Goal: Transaction & Acquisition: Purchase product/service

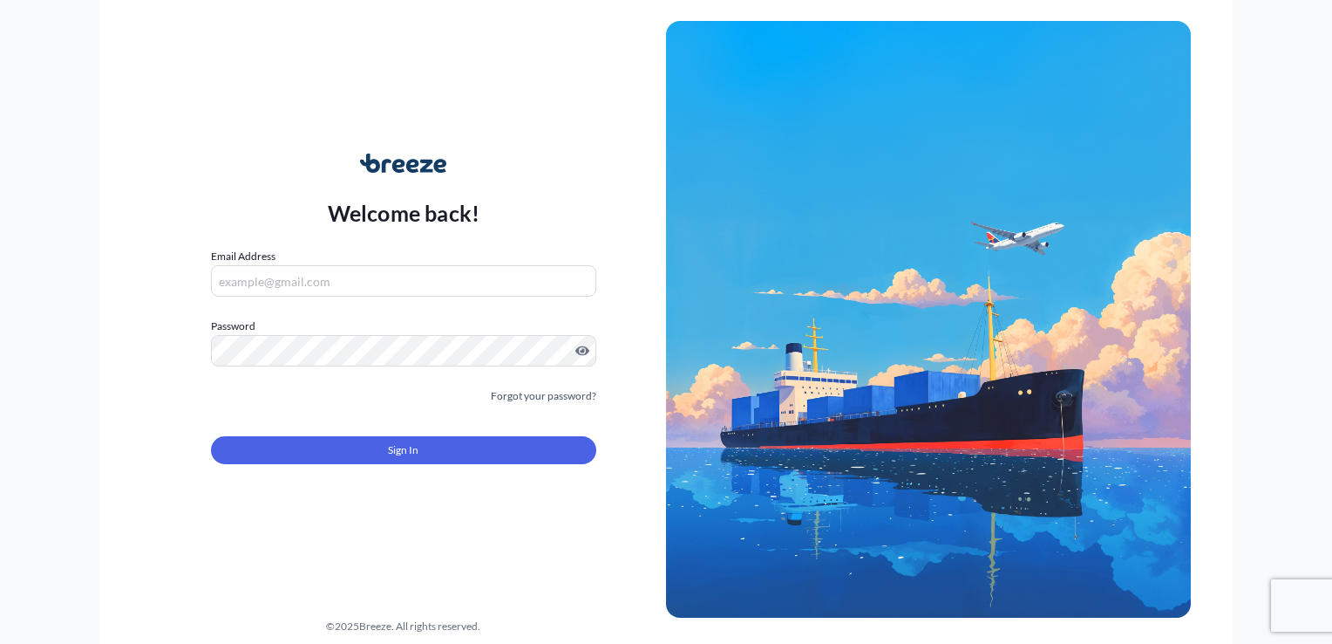
type input "[EMAIL_ADDRESS][DOMAIN_NAME]"
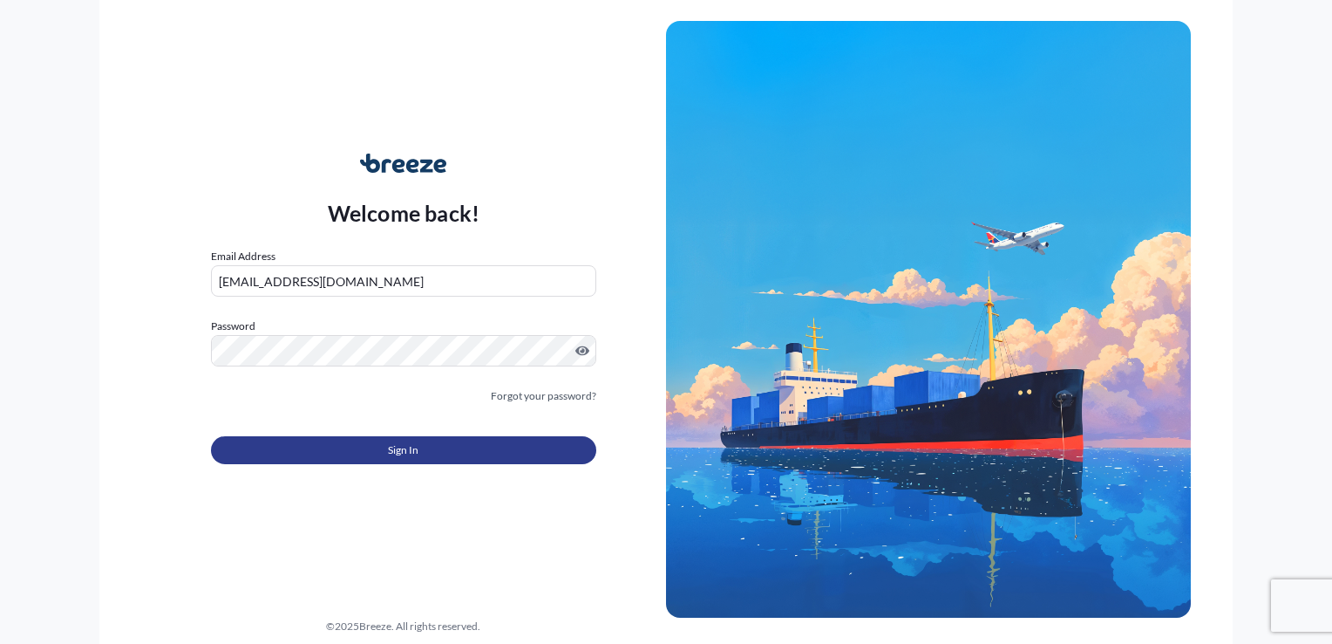
click at [366, 453] on button "Sign In" at bounding box center [403, 450] width 385 height 28
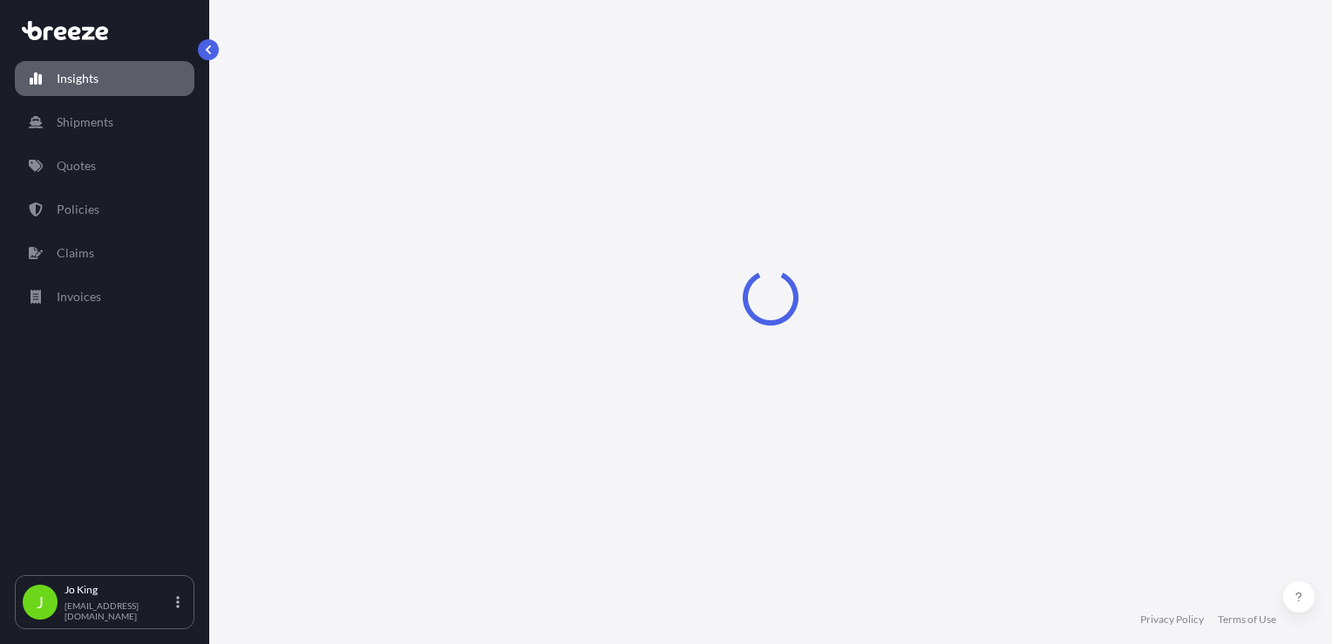
select select "2025"
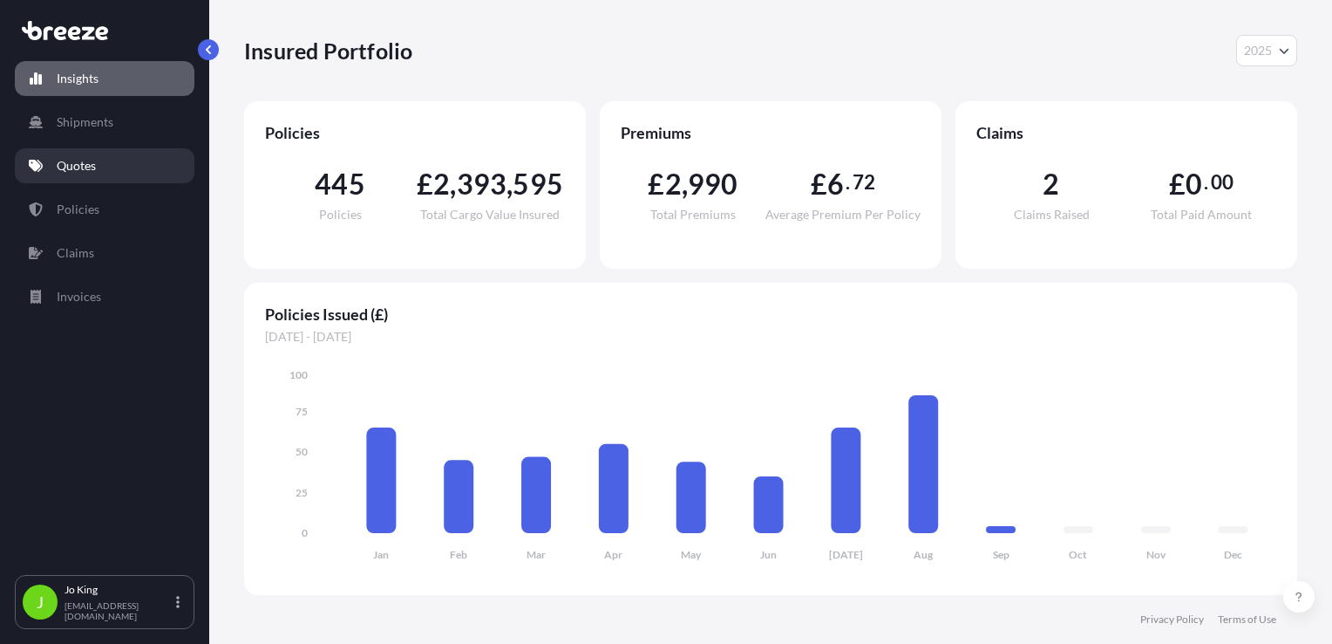
click at [75, 182] on link "Quotes" at bounding box center [105, 165] width 180 height 35
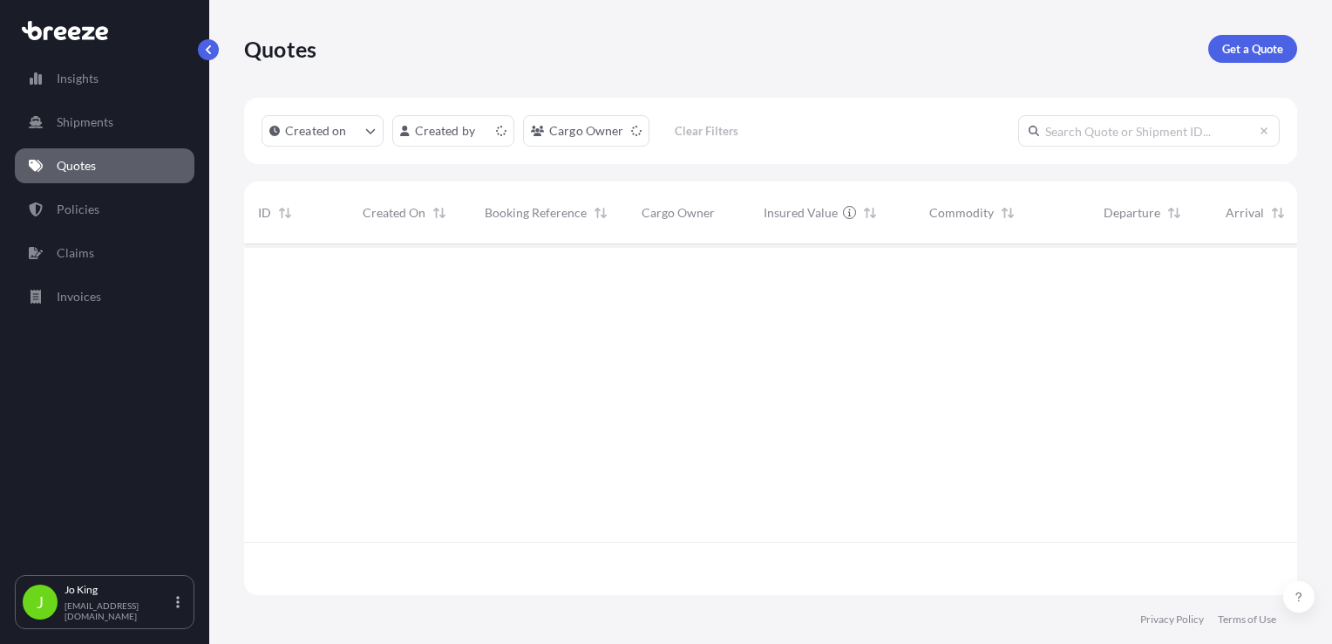
scroll to position [347, 1039]
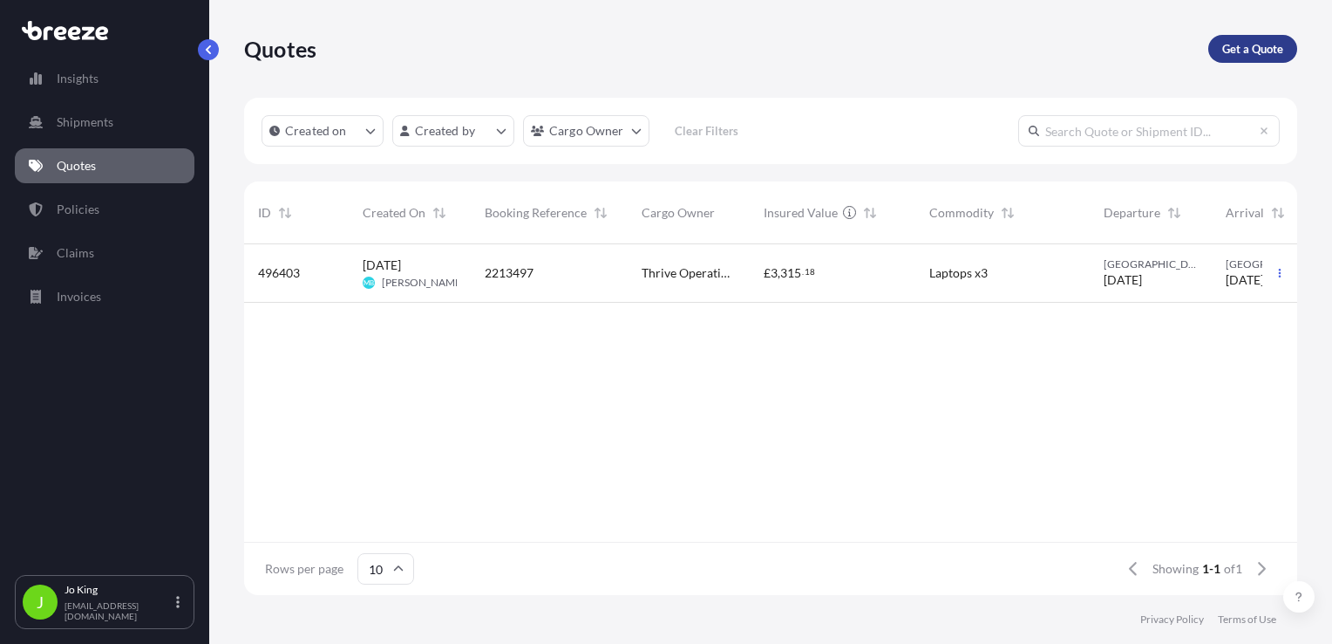
click at [1269, 51] on p "Get a Quote" at bounding box center [1253, 48] width 61 height 17
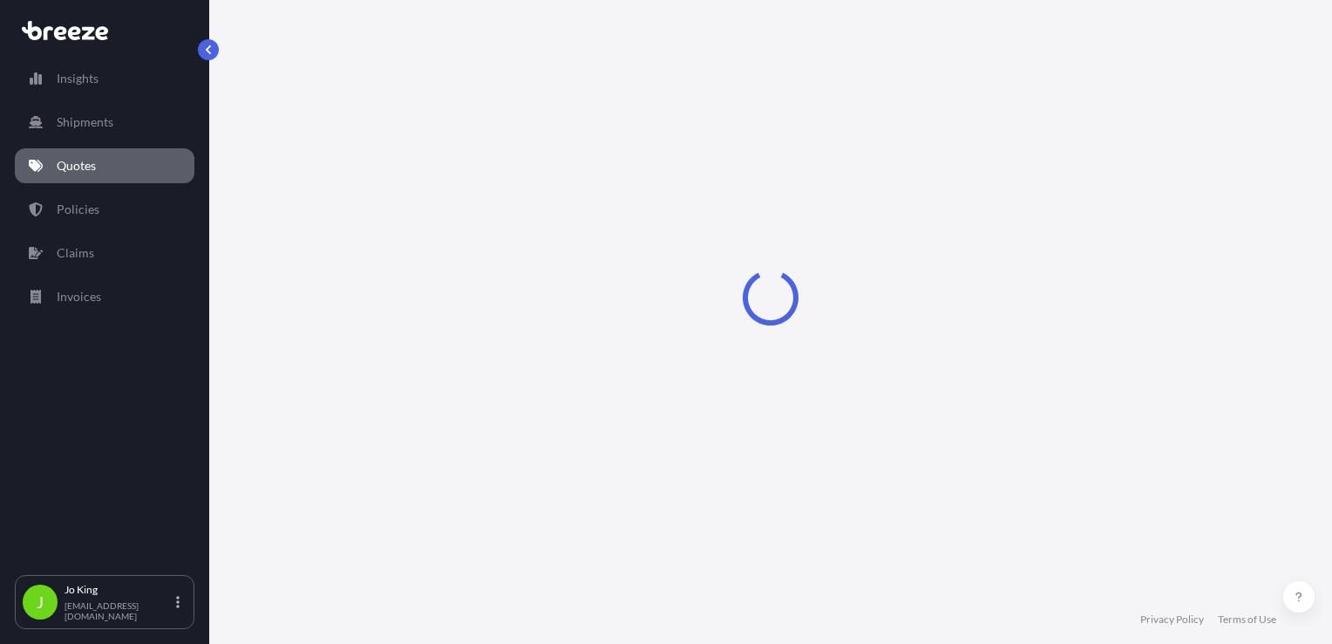
select select "Sea"
select select "1"
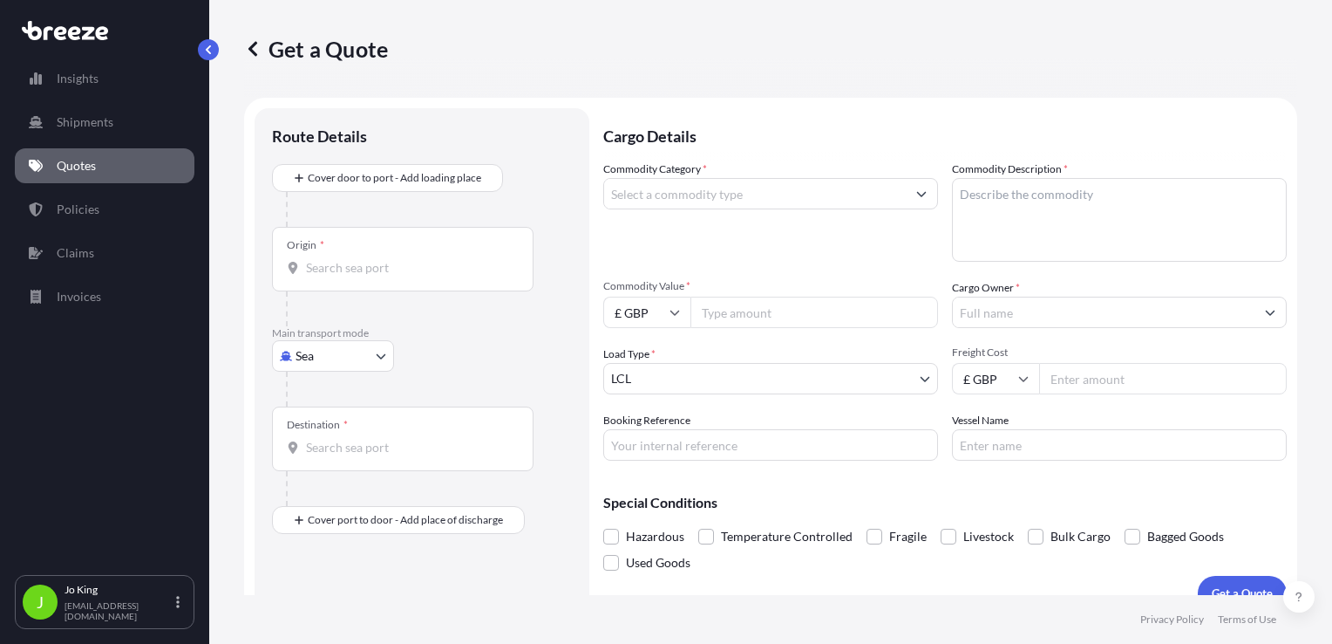
scroll to position [25, 0]
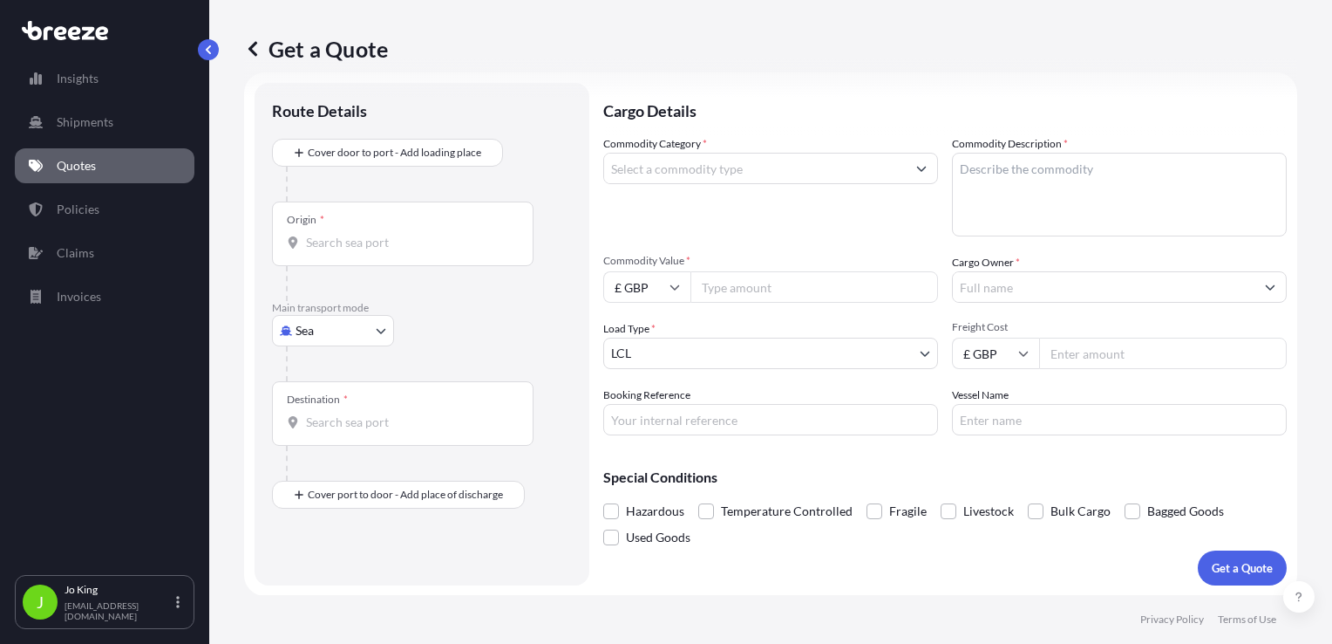
click at [351, 336] on body "Insights Shipments Quotes Policies Claims Invoices J [PERSON_NAME] [EMAIL_ADDRE…" at bounding box center [666, 322] width 1332 height 644
click at [334, 430] on div "Road" at bounding box center [333, 437] width 108 height 31
select select "Road"
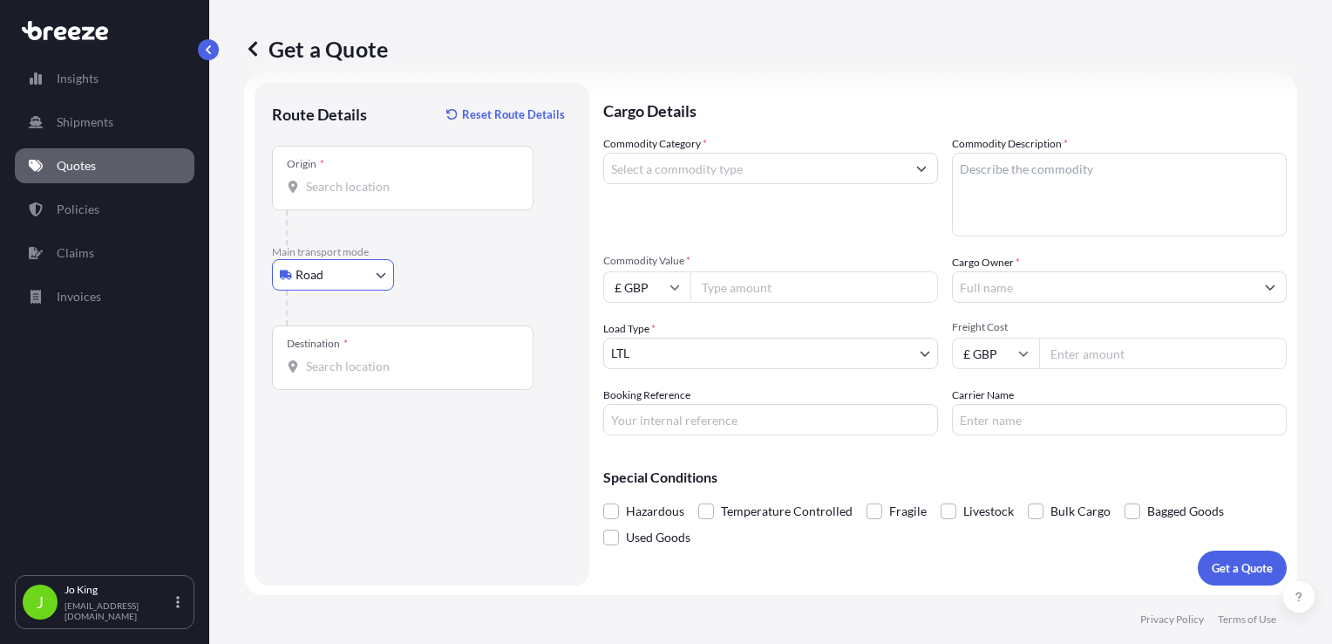
click at [373, 194] on input "Origin *" at bounding box center [409, 186] width 206 height 17
click at [337, 189] on input "Origin * Please select an origin" at bounding box center [409, 186] width 206 height 17
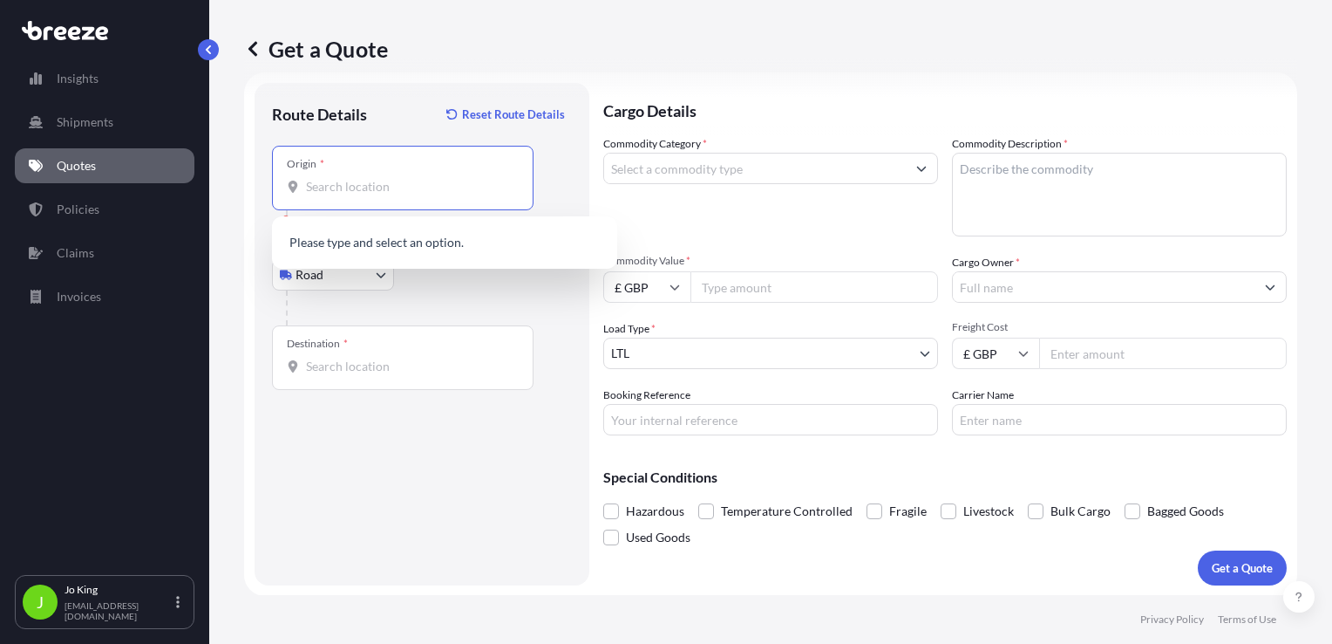
paste input "SE1 2AQ"
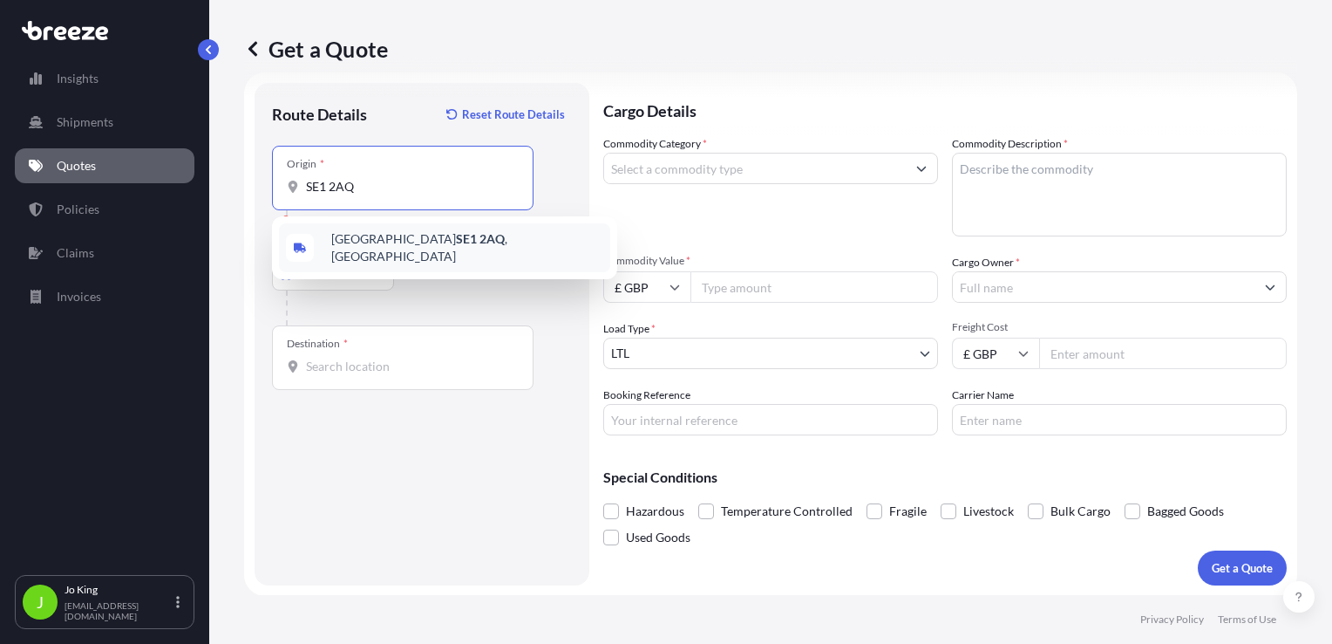
click at [339, 243] on span "London SE1 2AQ , [GEOGRAPHIC_DATA]" at bounding box center [467, 247] width 272 height 35
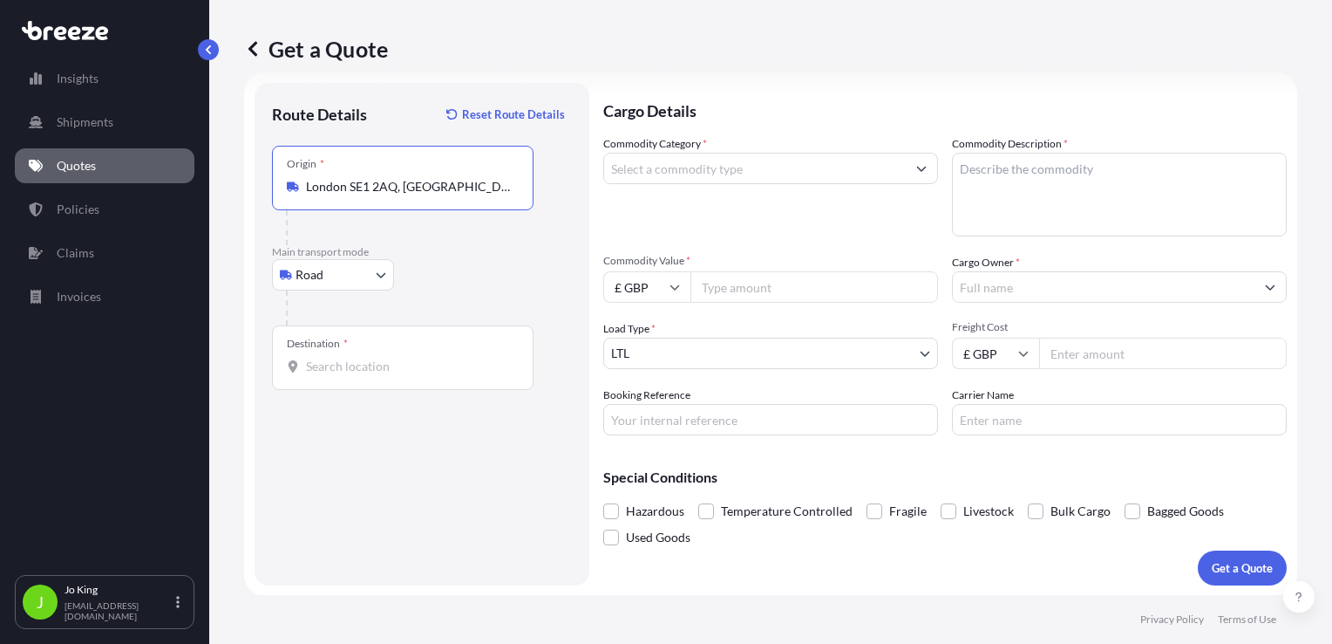
type input "London SE1 2AQ, [GEOGRAPHIC_DATA]"
click at [442, 368] on input "Destination *" at bounding box center [409, 366] width 206 height 17
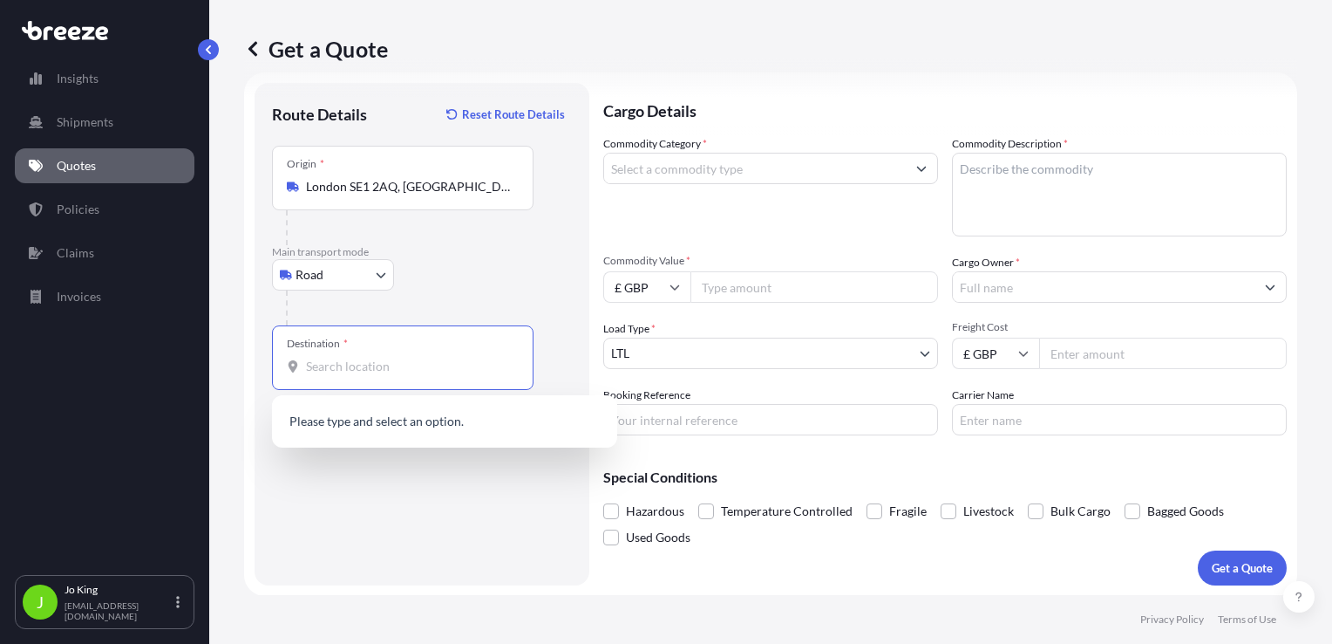
paste input "IM4 1EH"
click at [384, 417] on span "[GEOGRAPHIC_DATA] , [GEOGRAPHIC_DATA]" at bounding box center [449, 422] width 237 height 17
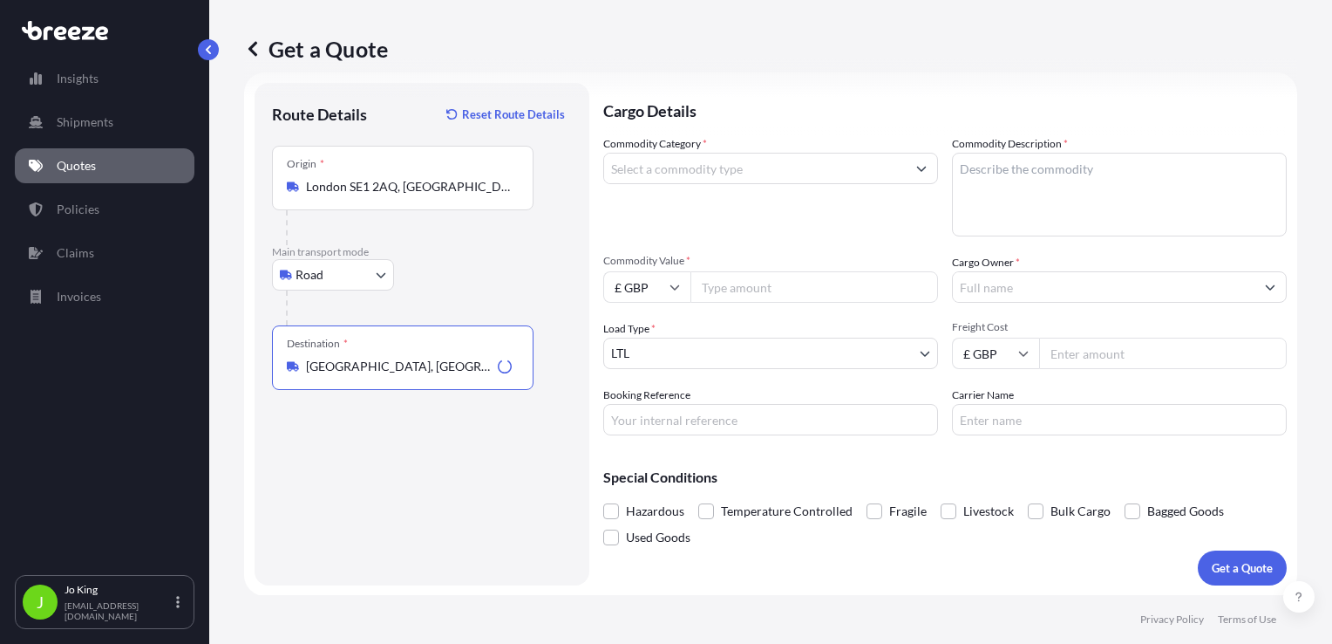
type input "[GEOGRAPHIC_DATA], [GEOGRAPHIC_DATA]"
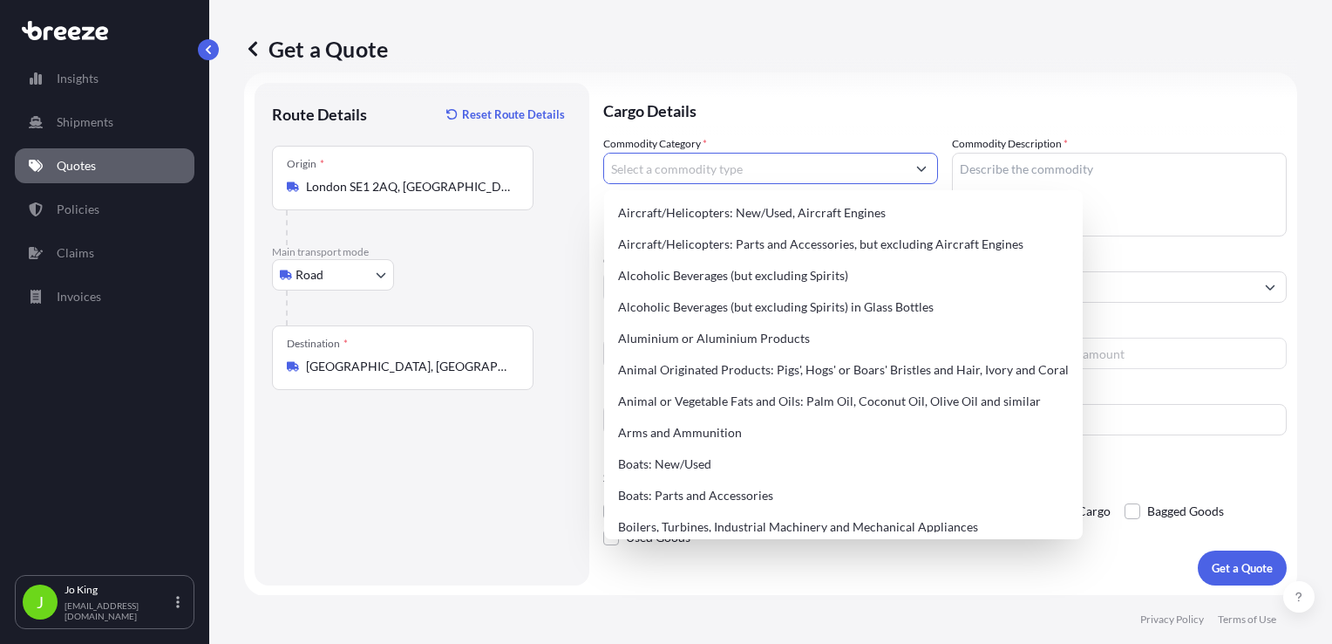
click at [710, 169] on input "Commodity Category *" at bounding box center [755, 168] width 302 height 31
type input "L"
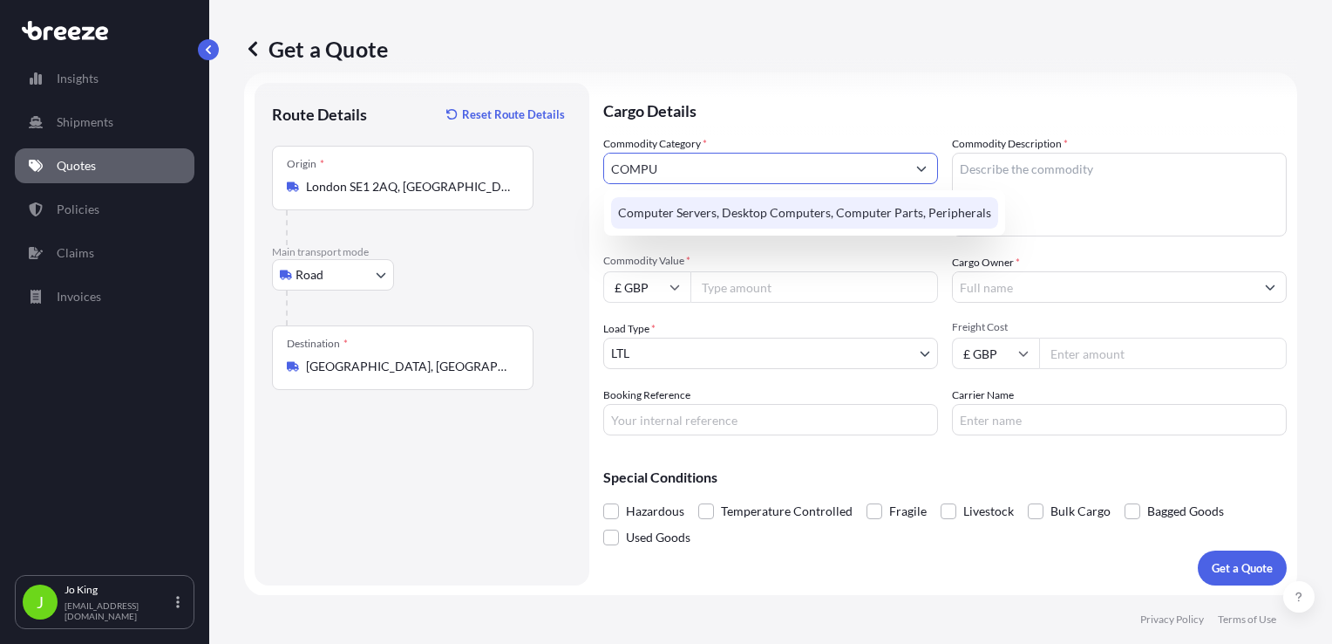
click at [727, 218] on div "Computer Servers, Desktop Computers, Computer Parts, Peripherals" at bounding box center [804, 212] width 387 height 31
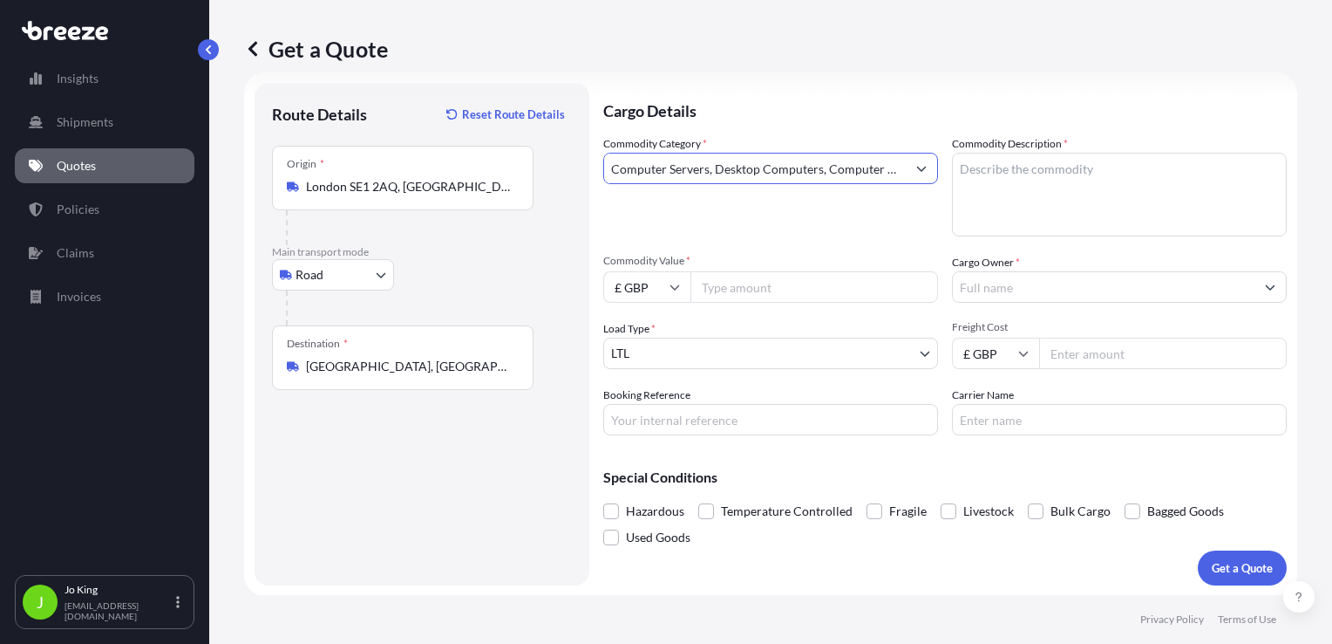
type input "Computer Servers, Desktop Computers, Computer Parts, Peripherals"
click at [992, 194] on textarea "Commodity Description *" at bounding box center [1119, 195] width 335 height 84
paste textarea "Demo Kits , 3 small packets of LEDs"
type textarea "Demo Kits , 3 small packets of LEDs"
click at [916, 169] on icon "Show suggestions" at bounding box center [921, 168] width 10 height 10
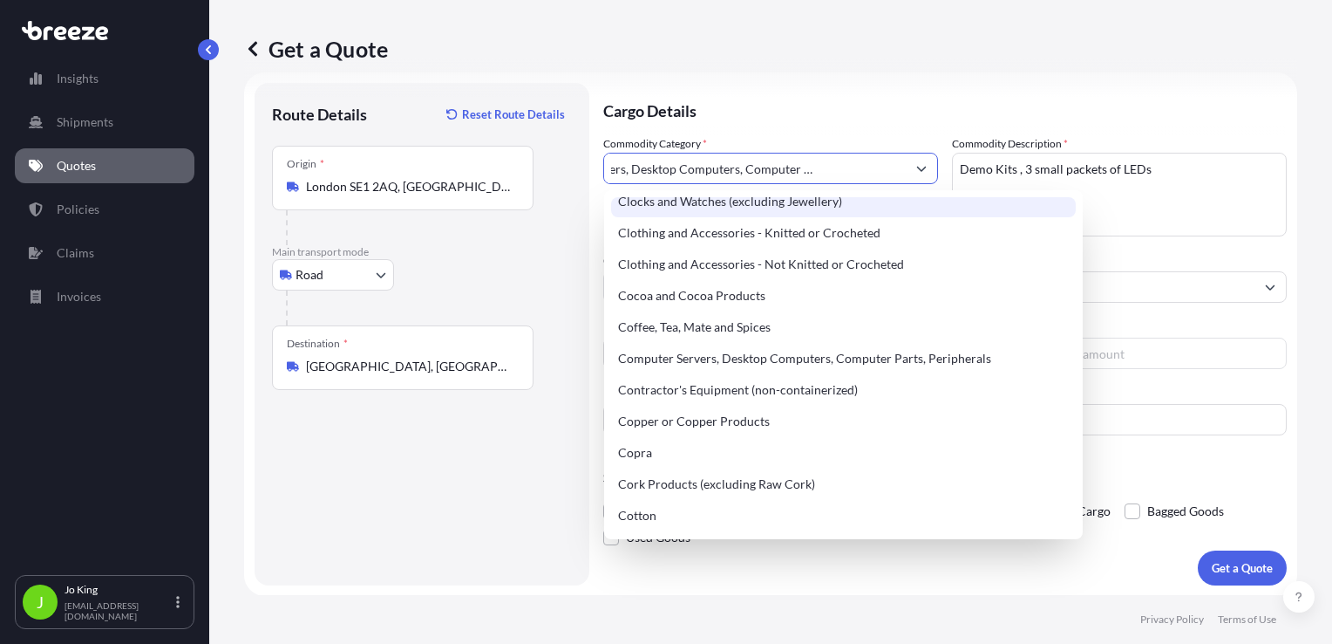
scroll to position [610, 0]
click at [772, 85] on div "Get a Quote" at bounding box center [770, 49] width 1053 height 98
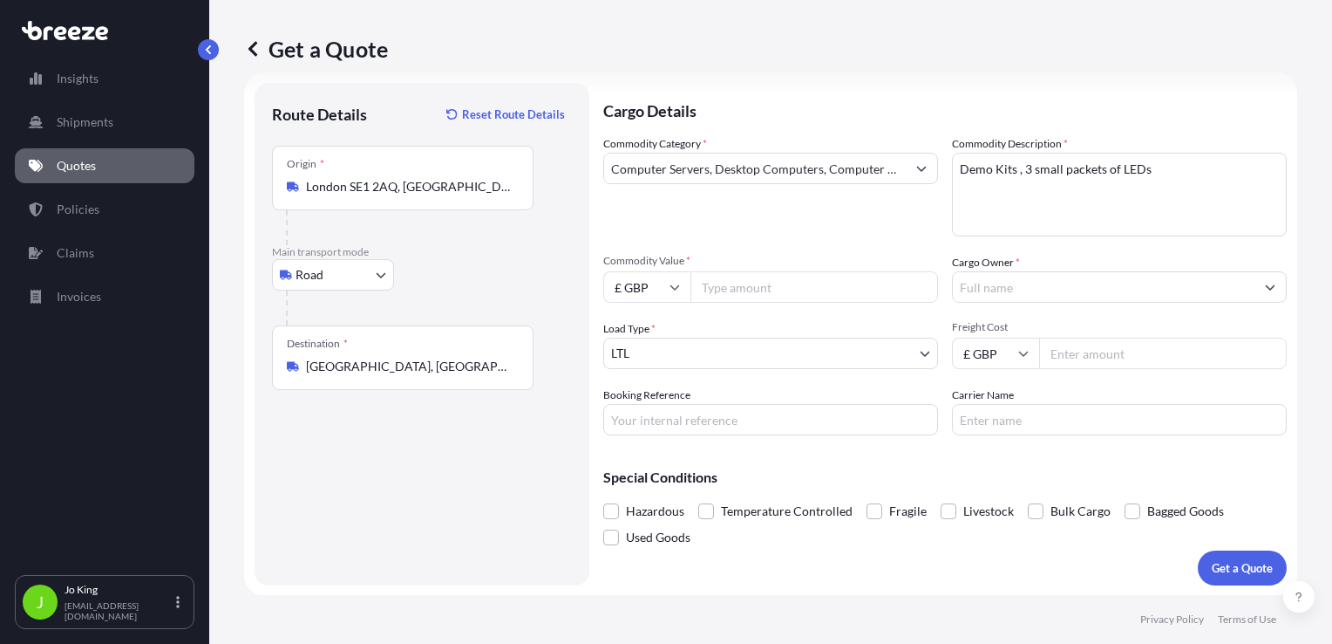
click at [786, 276] on input "Commodity Value *" at bounding box center [815, 286] width 248 height 31
type input "1630"
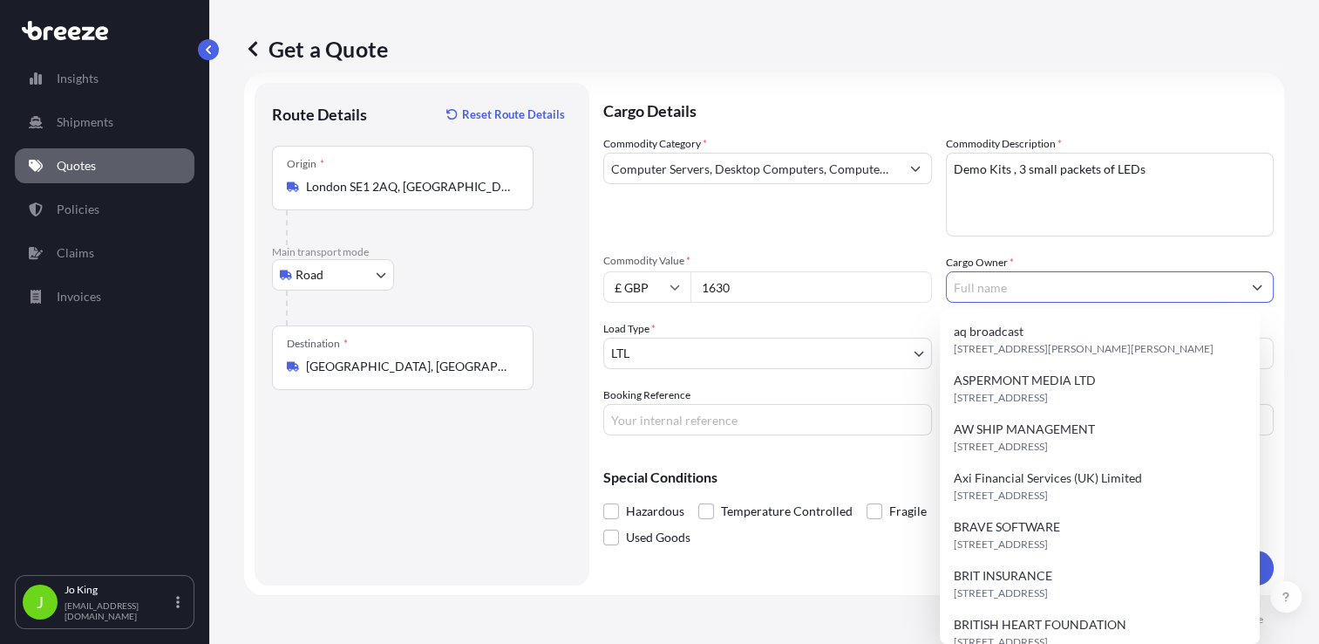
click at [1005, 292] on input "Cargo Owner *" at bounding box center [1095, 286] width 296 height 31
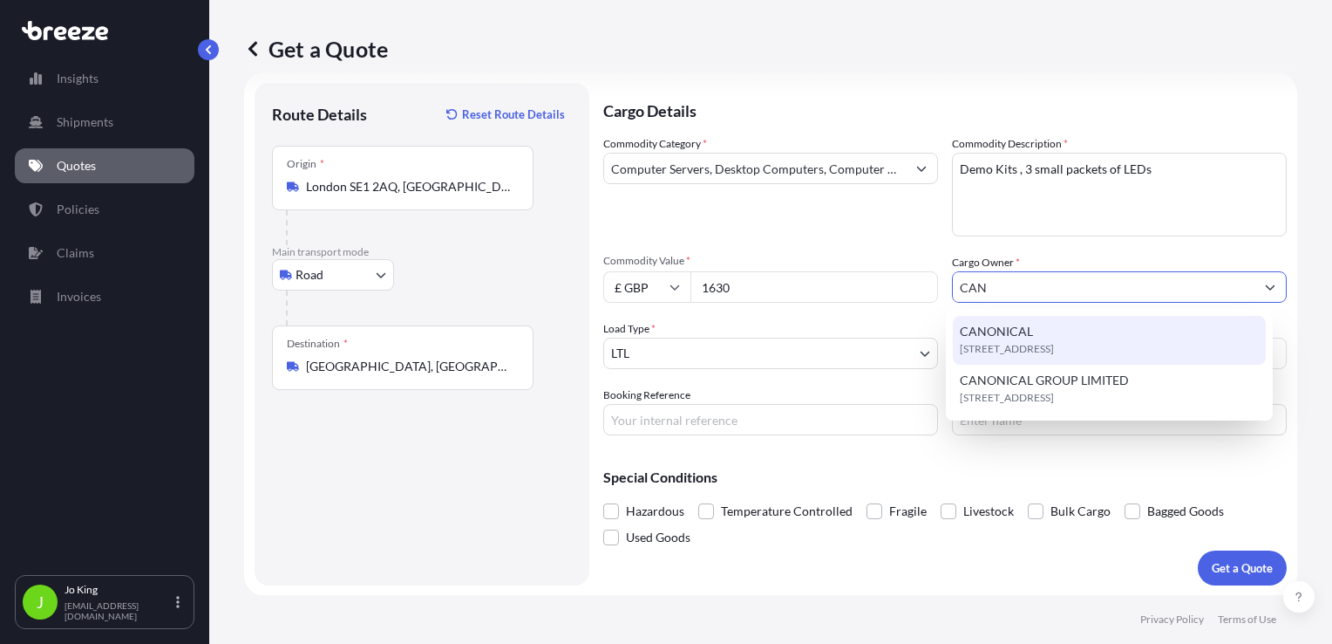
click at [1000, 349] on span "[STREET_ADDRESS]" at bounding box center [1007, 348] width 94 height 17
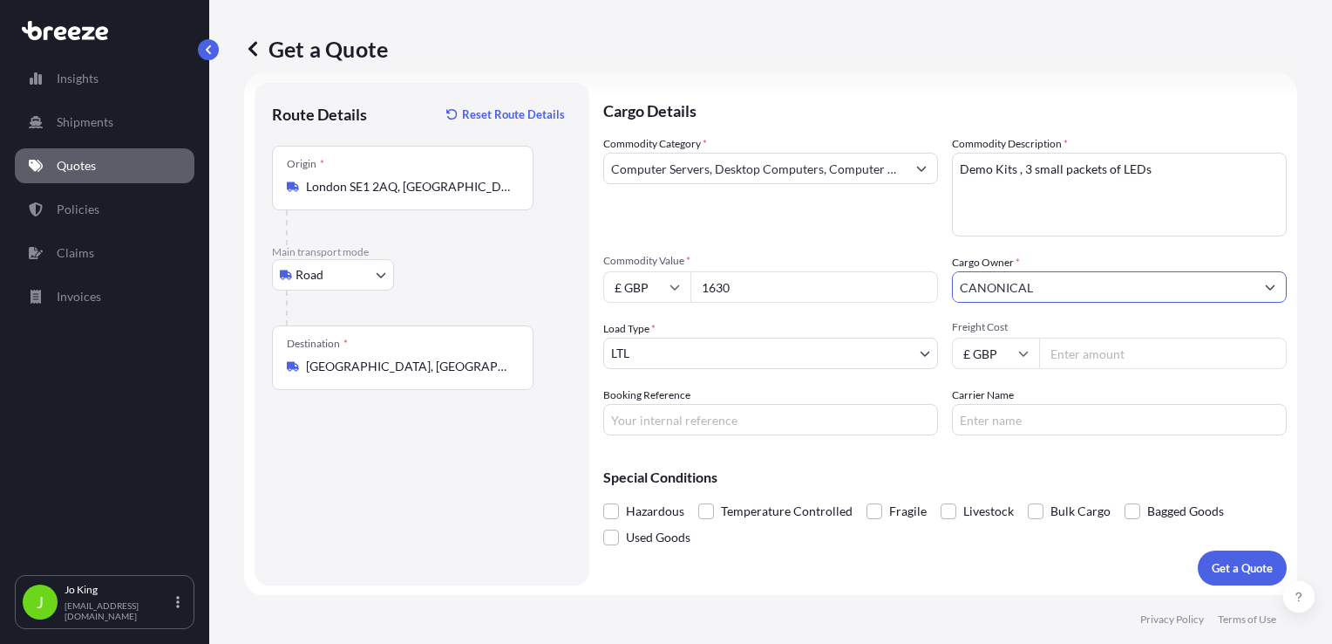
type input "CANONICAL"
click at [1075, 362] on input "Freight Cost" at bounding box center [1163, 352] width 248 height 31
type input "147.57"
click at [771, 424] on input "Booking Reference" at bounding box center [770, 419] width 335 height 31
type input "2217138"
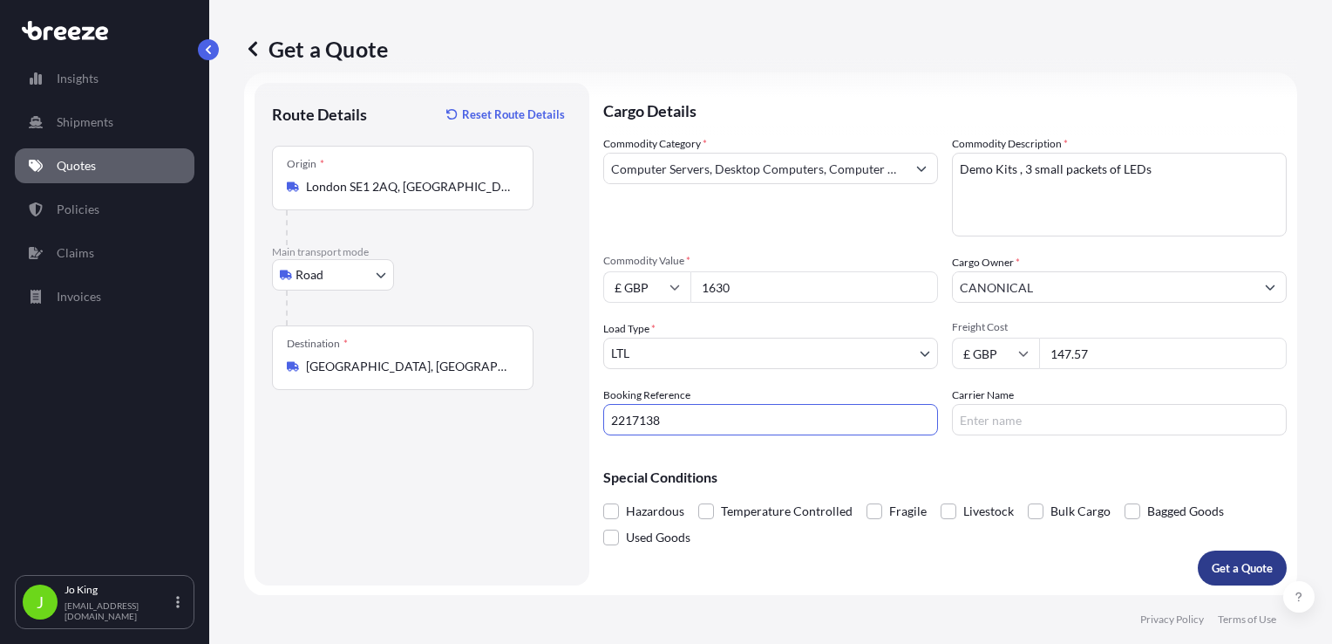
click at [1223, 565] on p "Get a Quote" at bounding box center [1242, 567] width 61 height 17
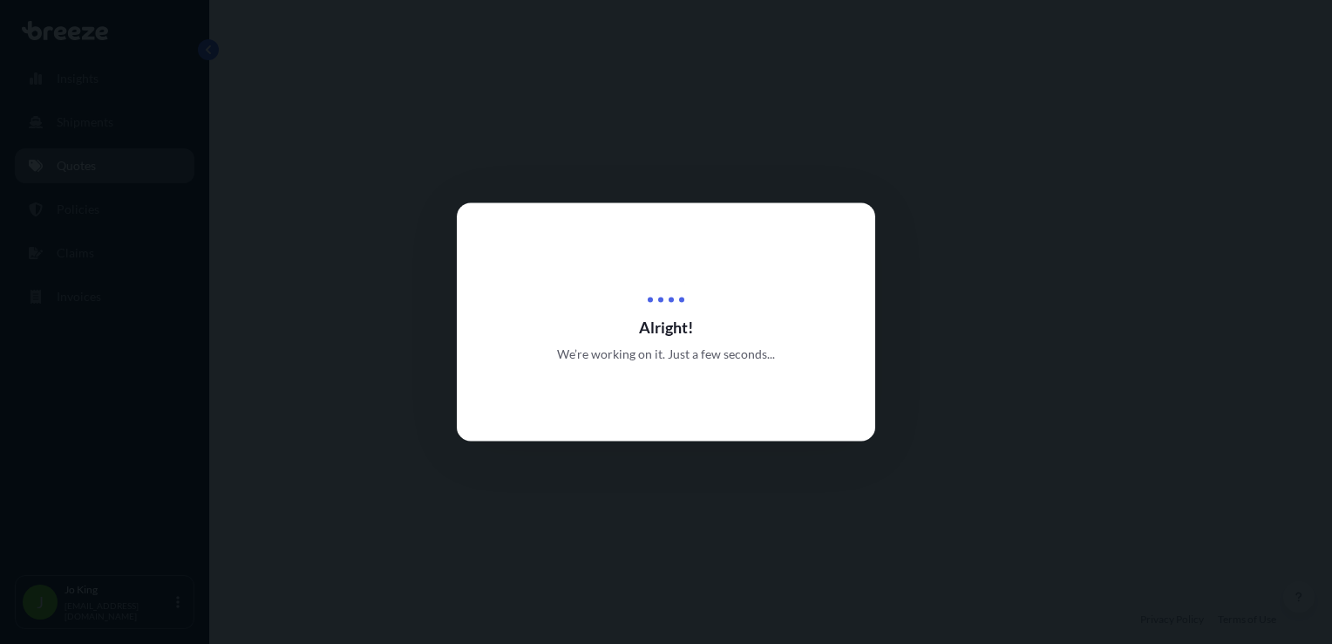
select select "Road"
select select "1"
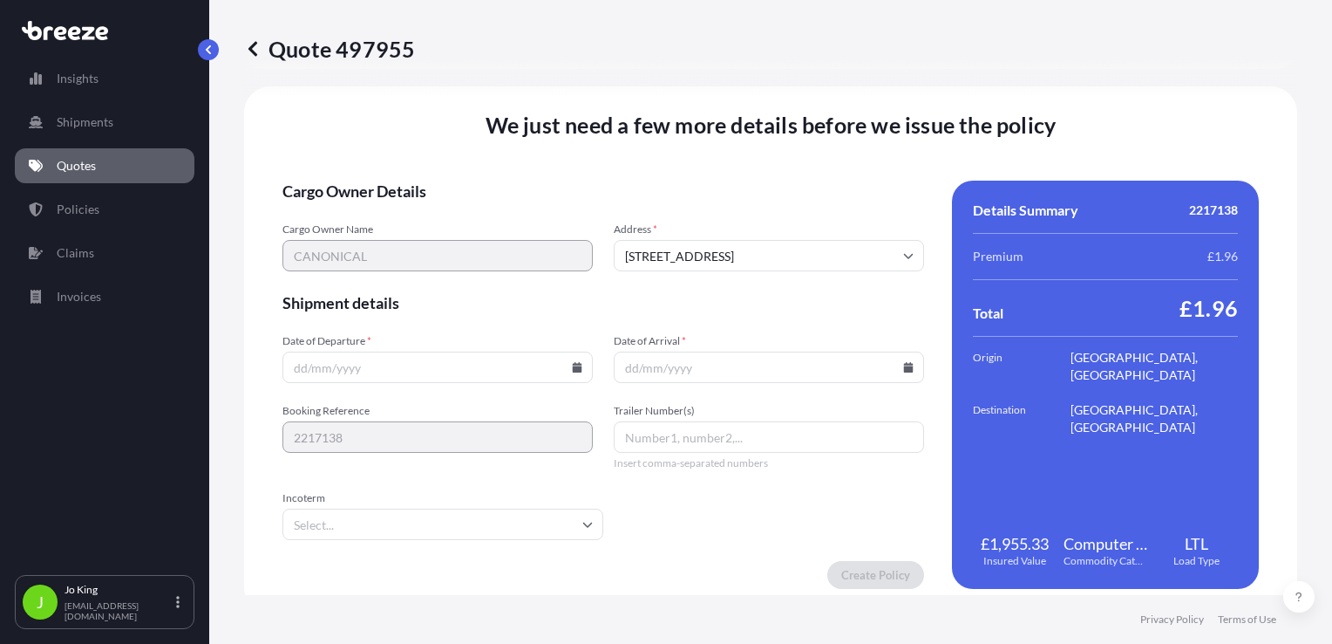
scroll to position [2174, 0]
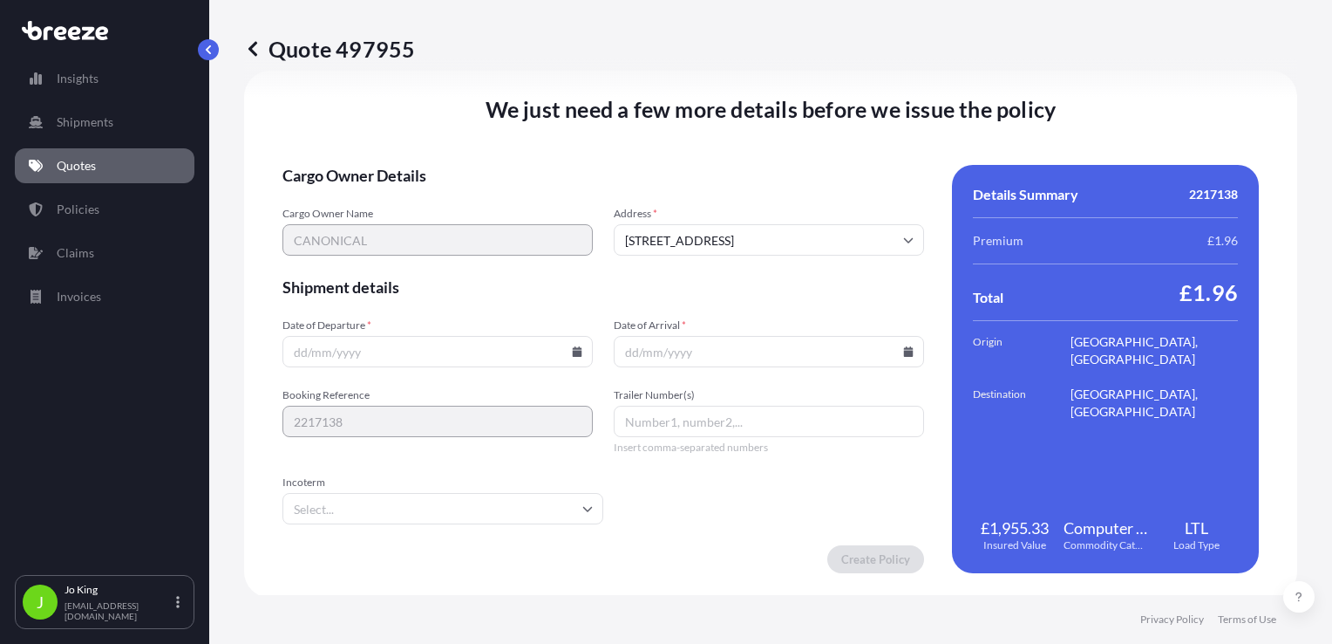
click at [572, 357] on input "Date of Departure *" at bounding box center [438, 351] width 310 height 31
click at [573, 355] on icon at bounding box center [578, 351] width 10 height 10
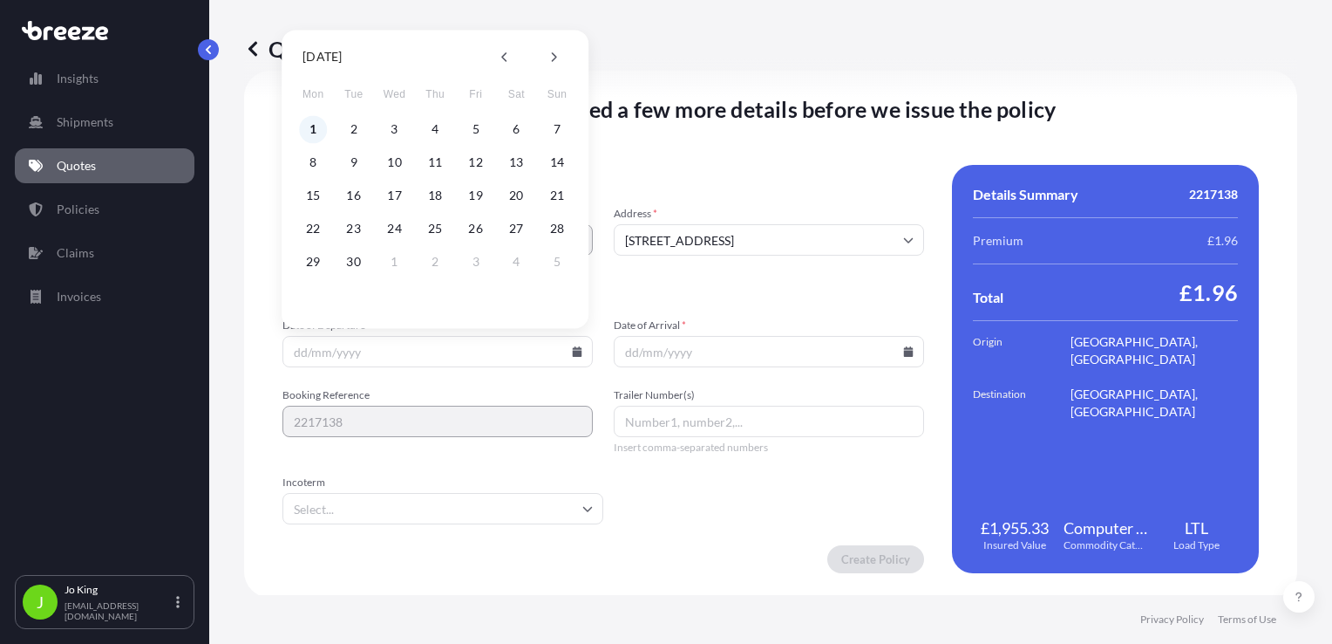
click at [316, 132] on button "1" at bounding box center [313, 129] width 28 height 28
type input "[DATE]"
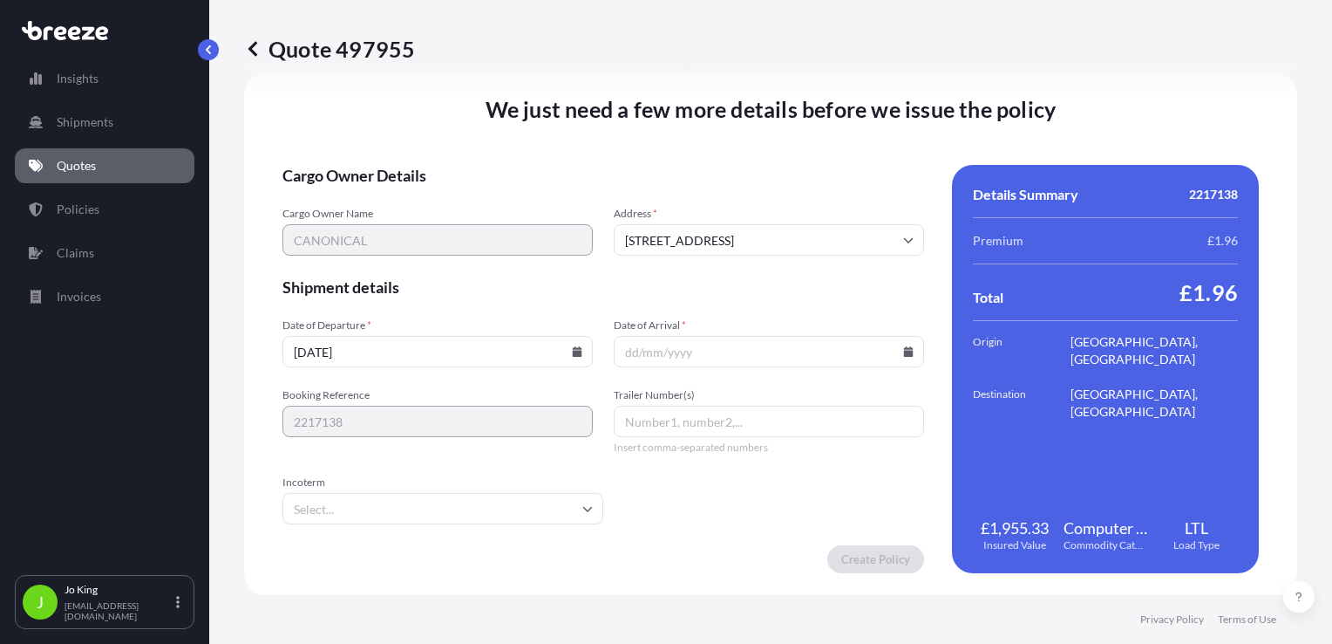
click at [904, 354] on icon at bounding box center [909, 351] width 10 height 10
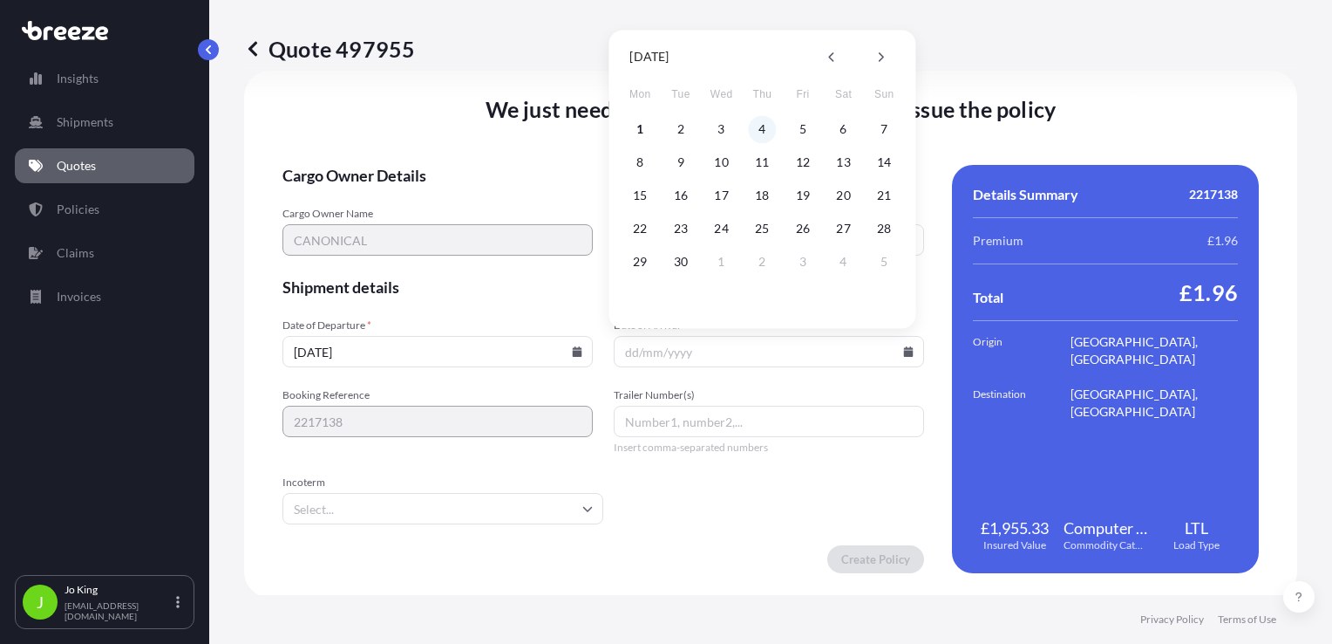
click at [760, 130] on button "4" at bounding box center [762, 129] width 28 height 28
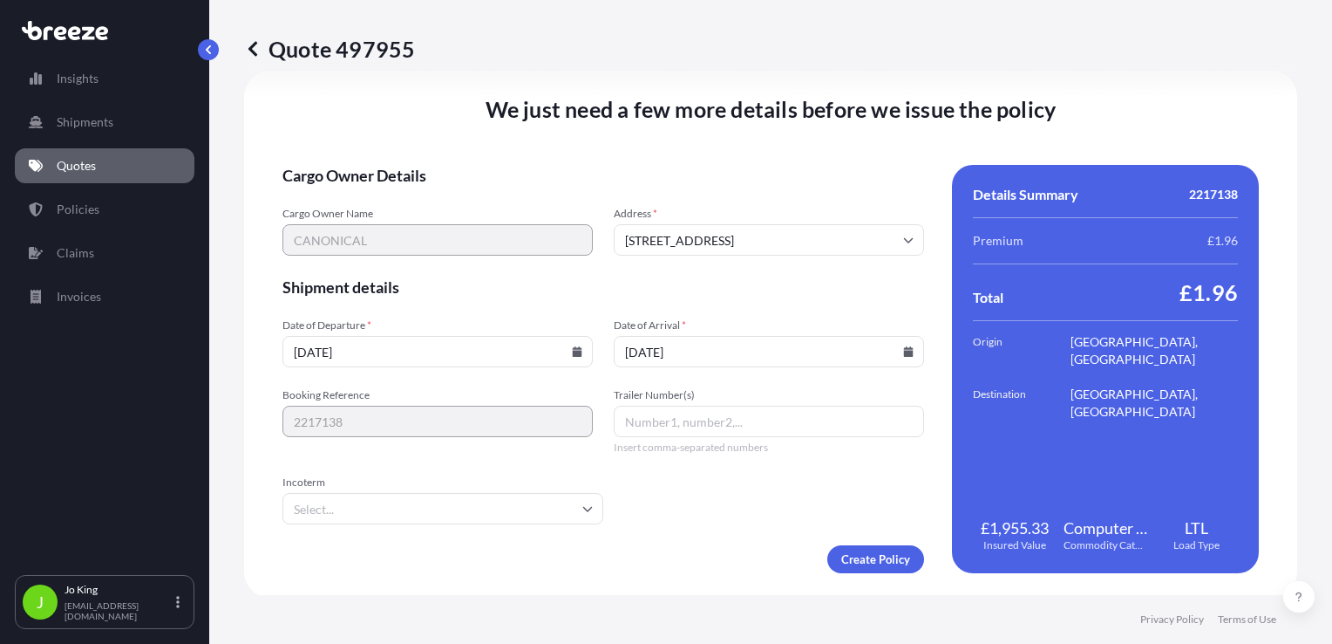
type input "[DATE]"
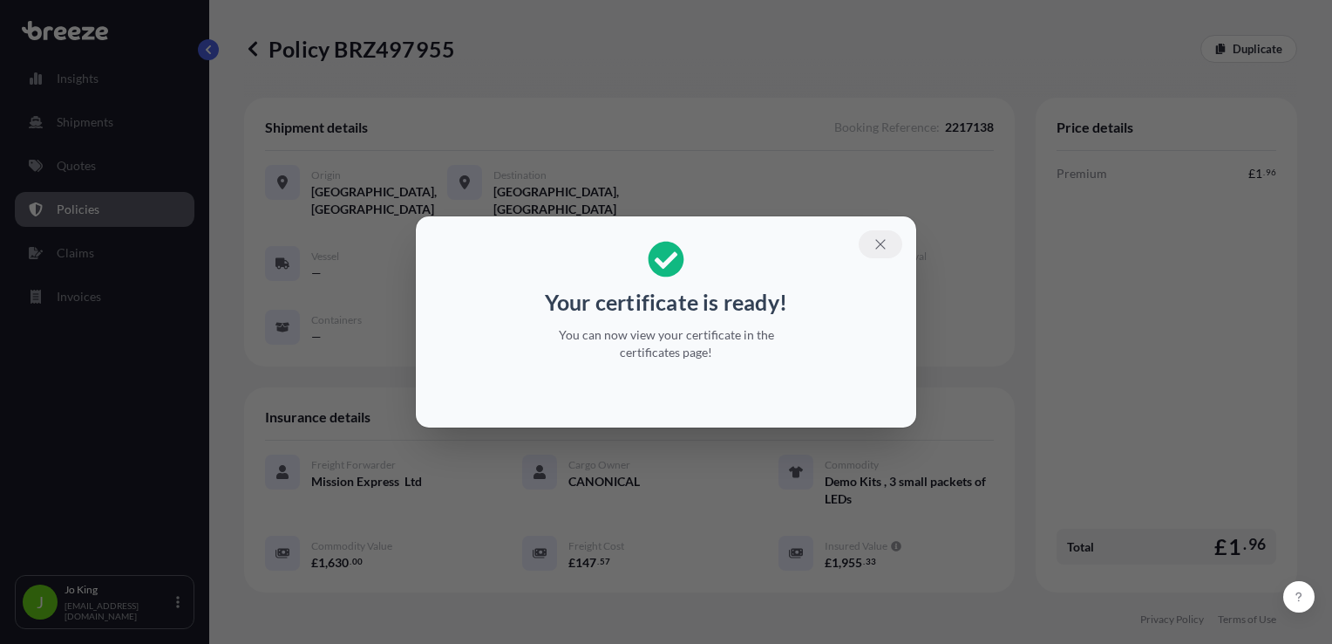
click at [879, 242] on icon "button" at bounding box center [880, 244] width 10 height 10
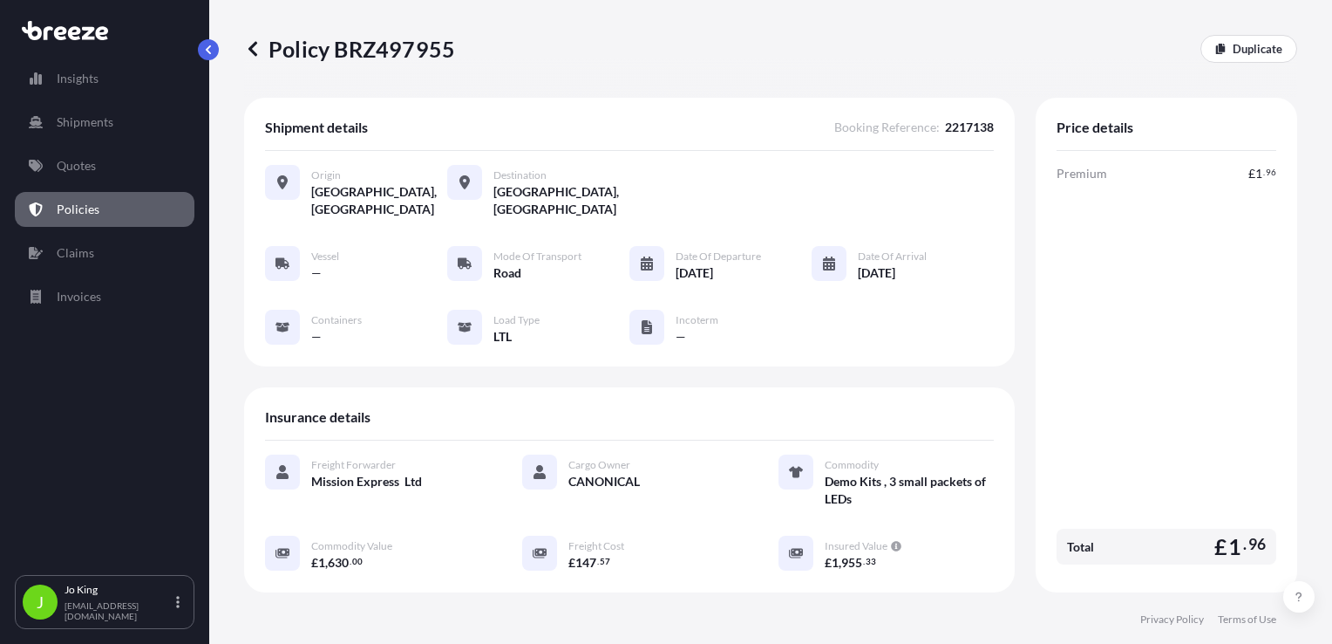
click at [406, 45] on p "Policy BRZ497955" at bounding box center [349, 49] width 211 height 28
copy p "BRZ497955"
click at [89, 158] on p "Quotes" at bounding box center [76, 165] width 39 height 17
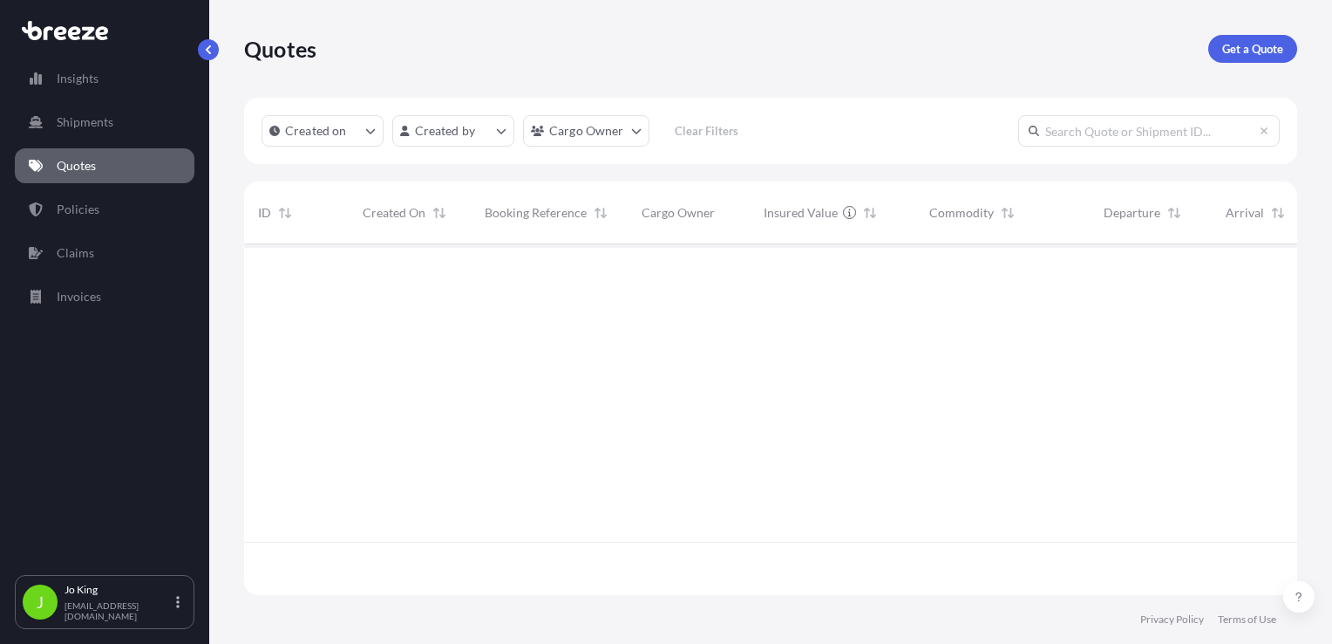
scroll to position [347, 1039]
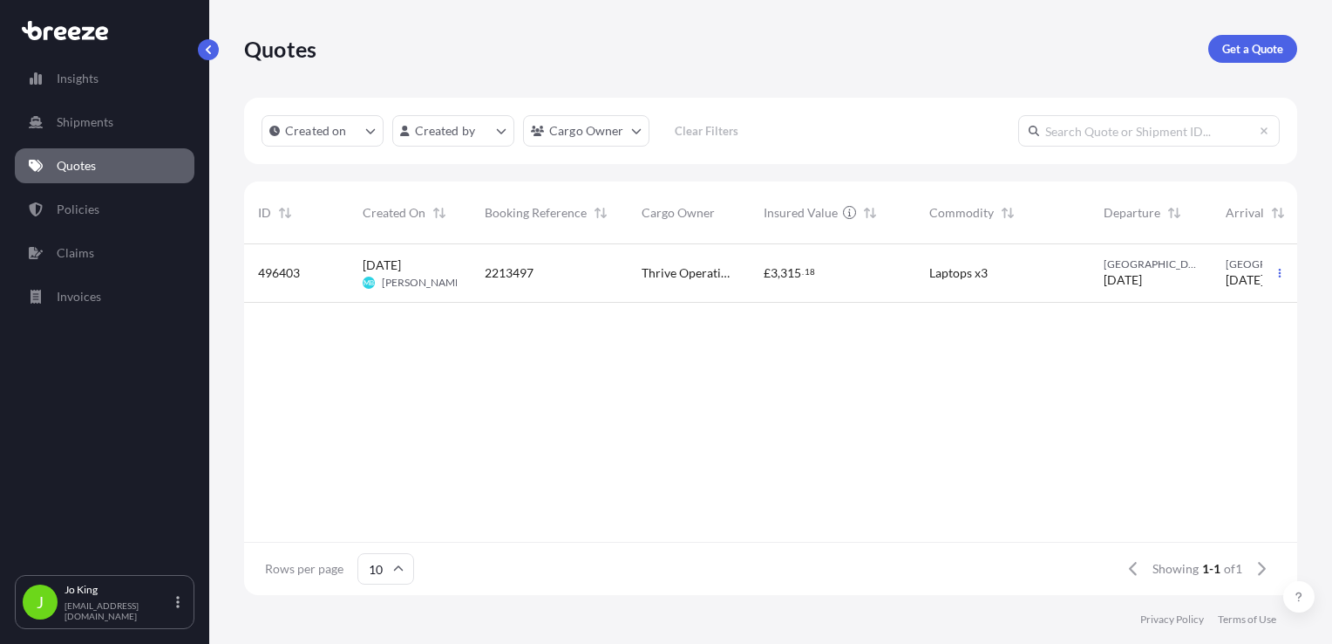
click at [99, 163] on link "Quotes" at bounding box center [105, 165] width 180 height 35
click at [1256, 54] on p "Get a Quote" at bounding box center [1253, 48] width 61 height 17
select select "Sea"
select select "1"
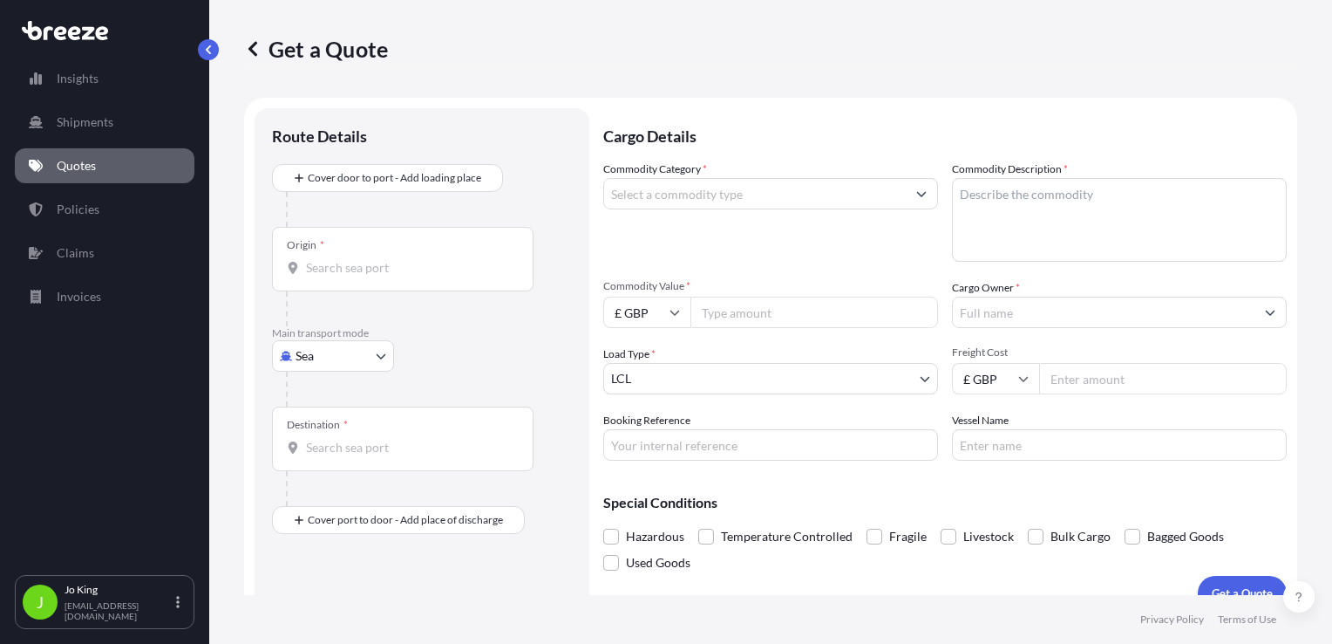
scroll to position [25, 0]
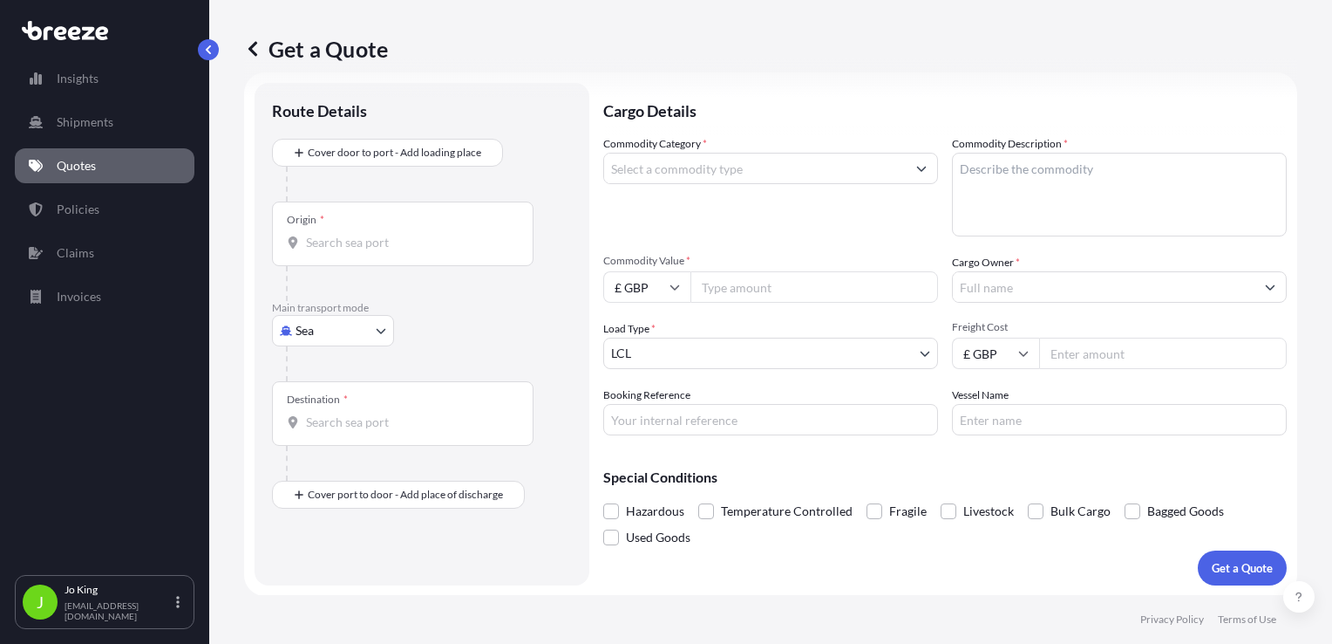
click at [354, 321] on body "Insights Shipments Quotes Policies Claims Invoices J [PERSON_NAME] [EMAIL_ADDRE…" at bounding box center [666, 322] width 1332 height 644
click at [328, 431] on span "Road" at bounding box center [319, 437] width 28 height 17
select select "Road"
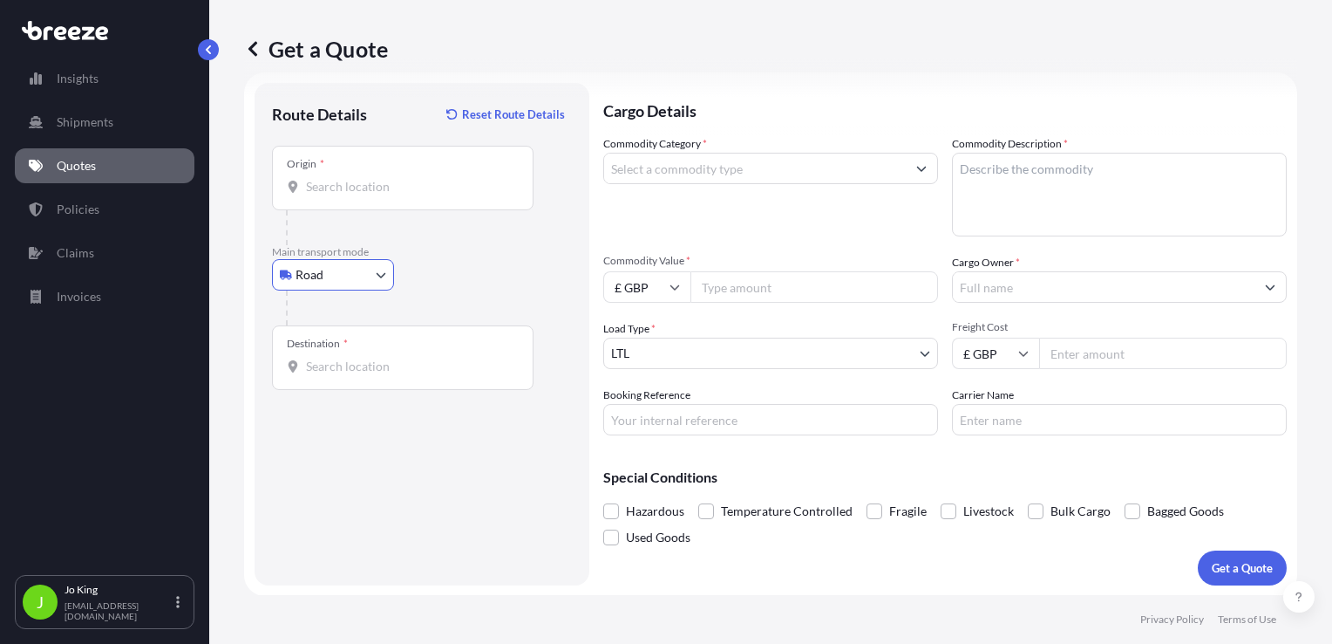
click at [339, 189] on input "Origin *" at bounding box center [409, 186] width 206 height 17
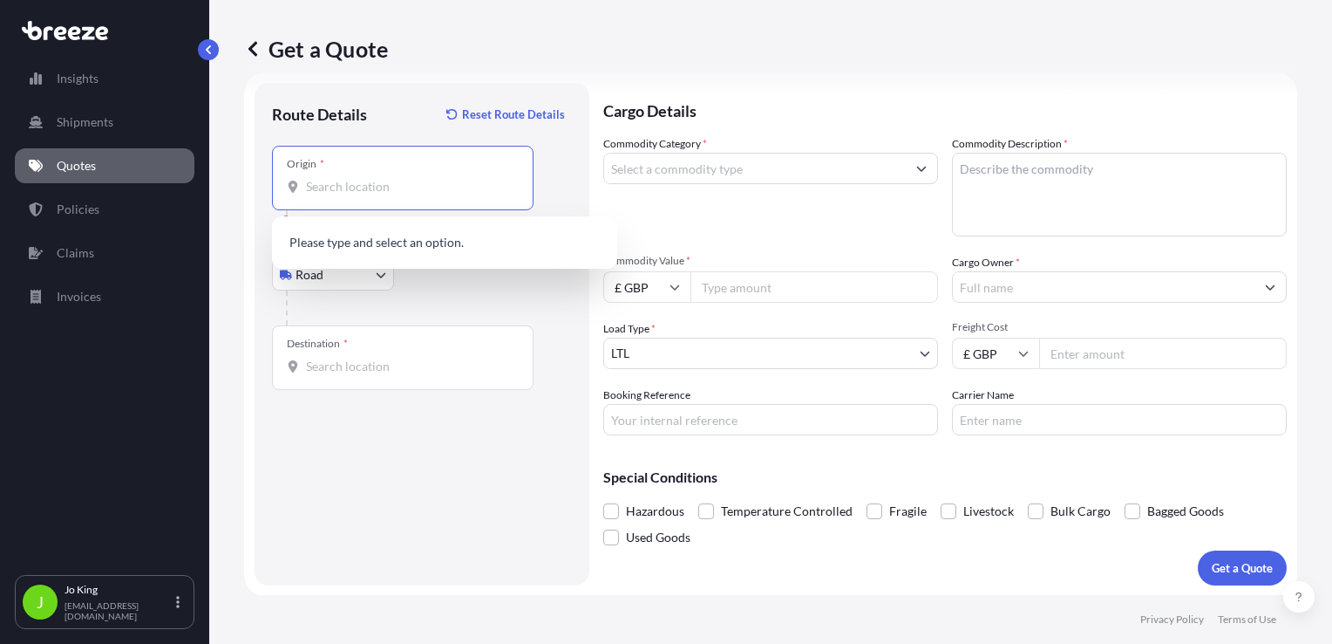
paste input "RG9 1AY"
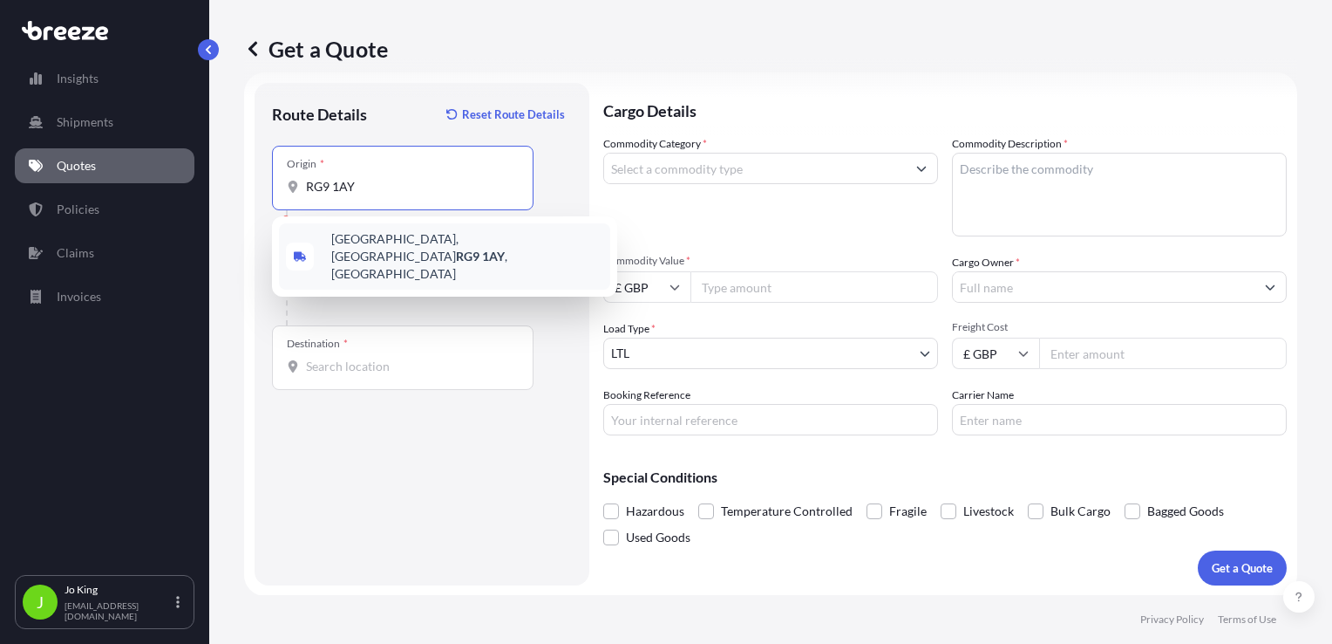
click at [419, 246] on span "[STREET_ADDRESS]" at bounding box center [467, 256] width 272 height 52
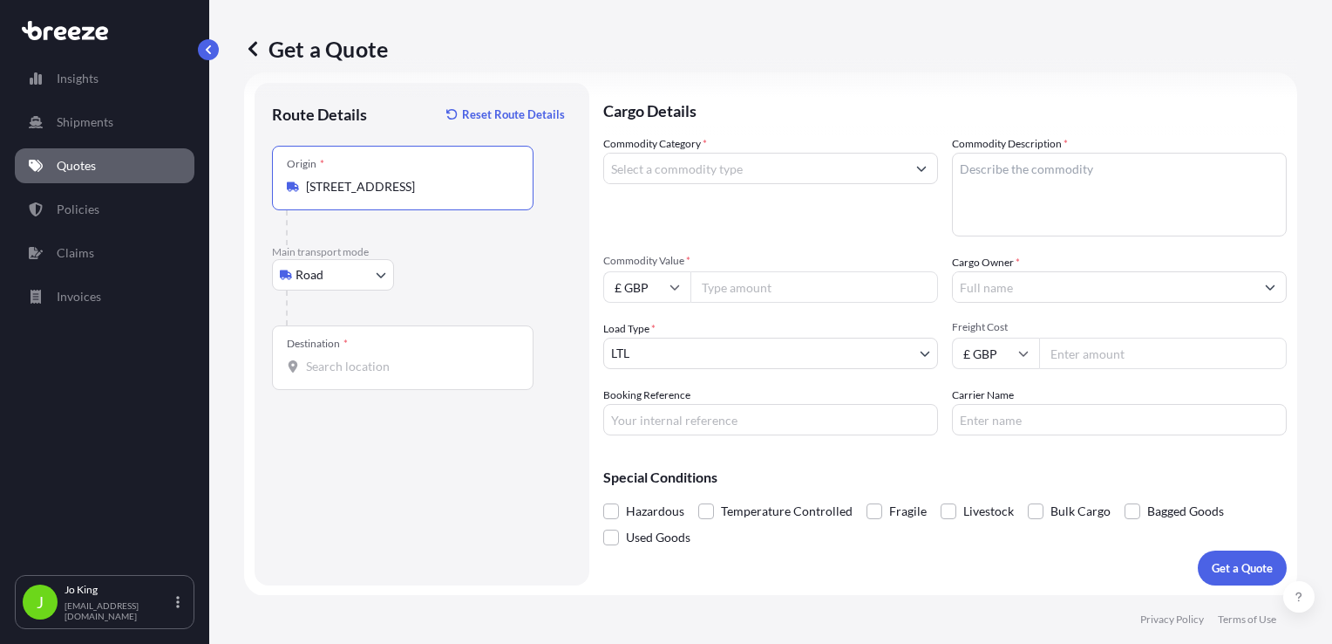
type input "[STREET_ADDRESS]"
click at [360, 364] on input "Destination *" at bounding box center [409, 366] width 206 height 17
click at [352, 371] on input "Destination * Please select a destination" at bounding box center [409, 366] width 206 height 17
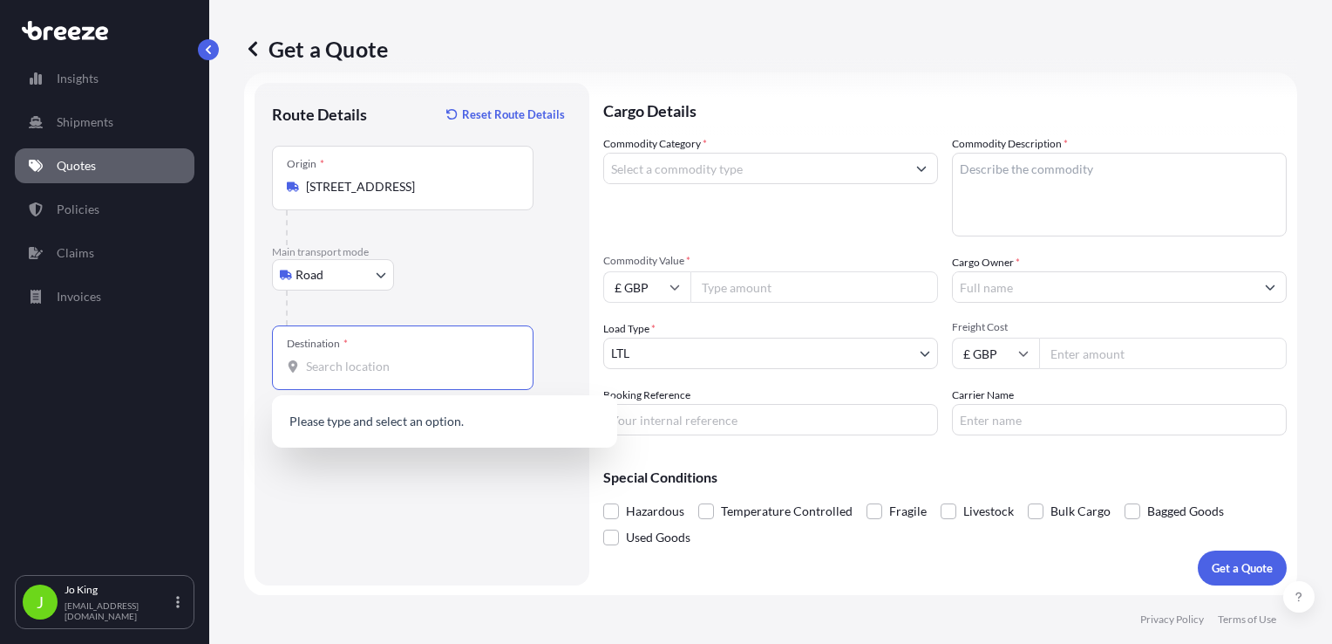
paste input "DE73 5UJ"
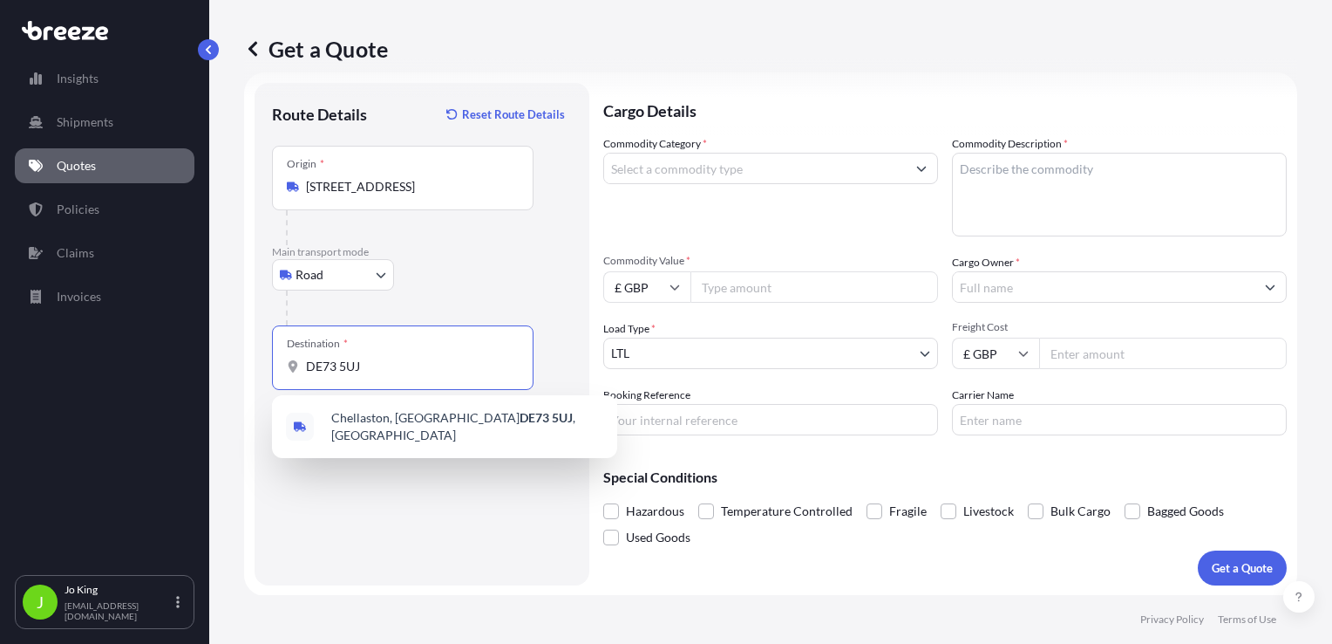
type input "DE73 5UJ"
click at [773, 156] on input "Commodity Category *" at bounding box center [755, 168] width 302 height 31
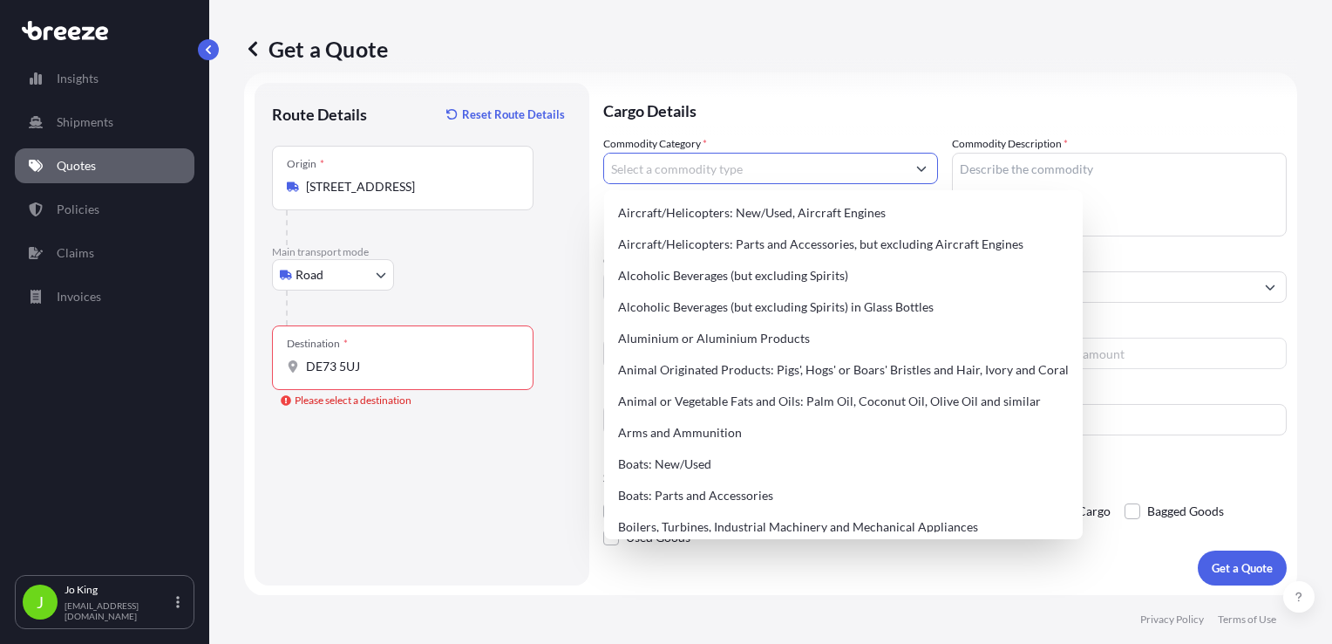
type input "O"
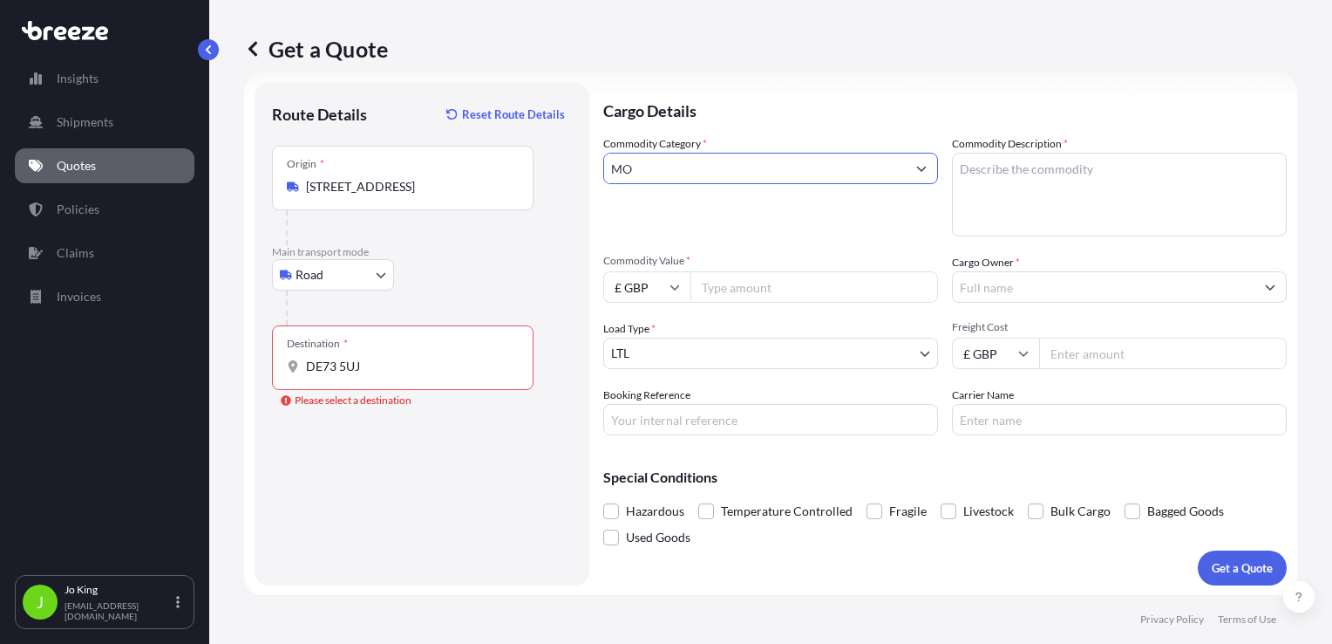
type input "M"
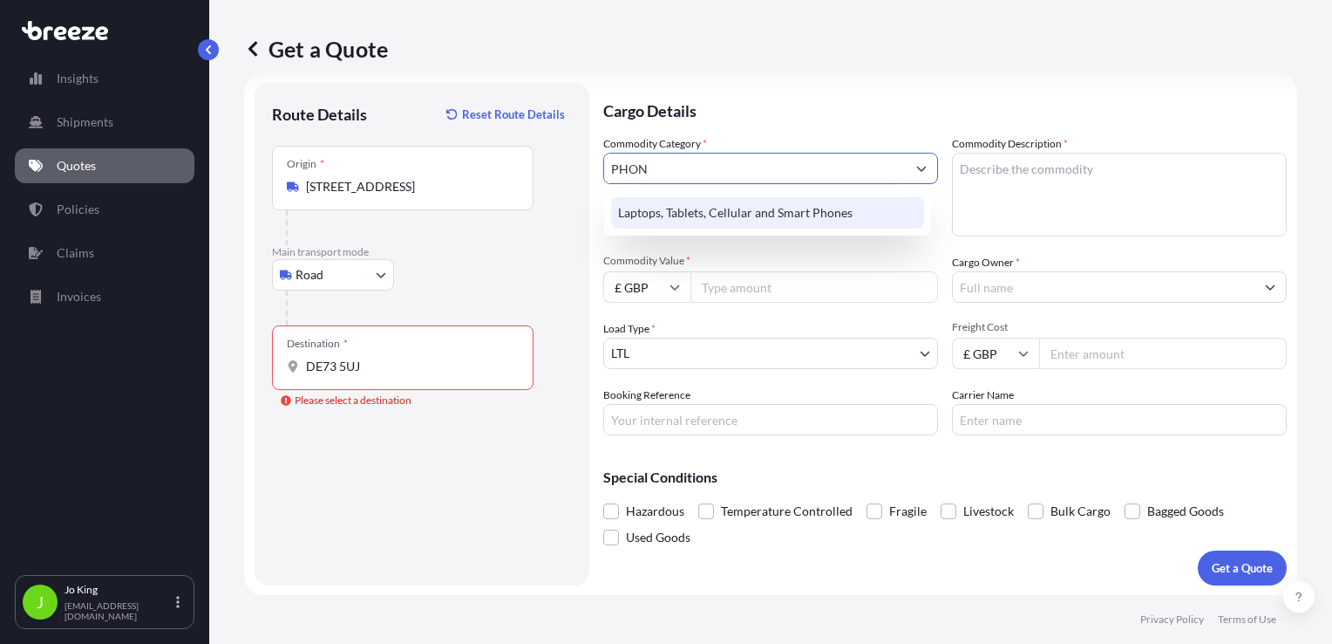
click at [848, 209] on div "Laptops, Tablets, Cellular and Smart Phones" at bounding box center [767, 212] width 313 height 31
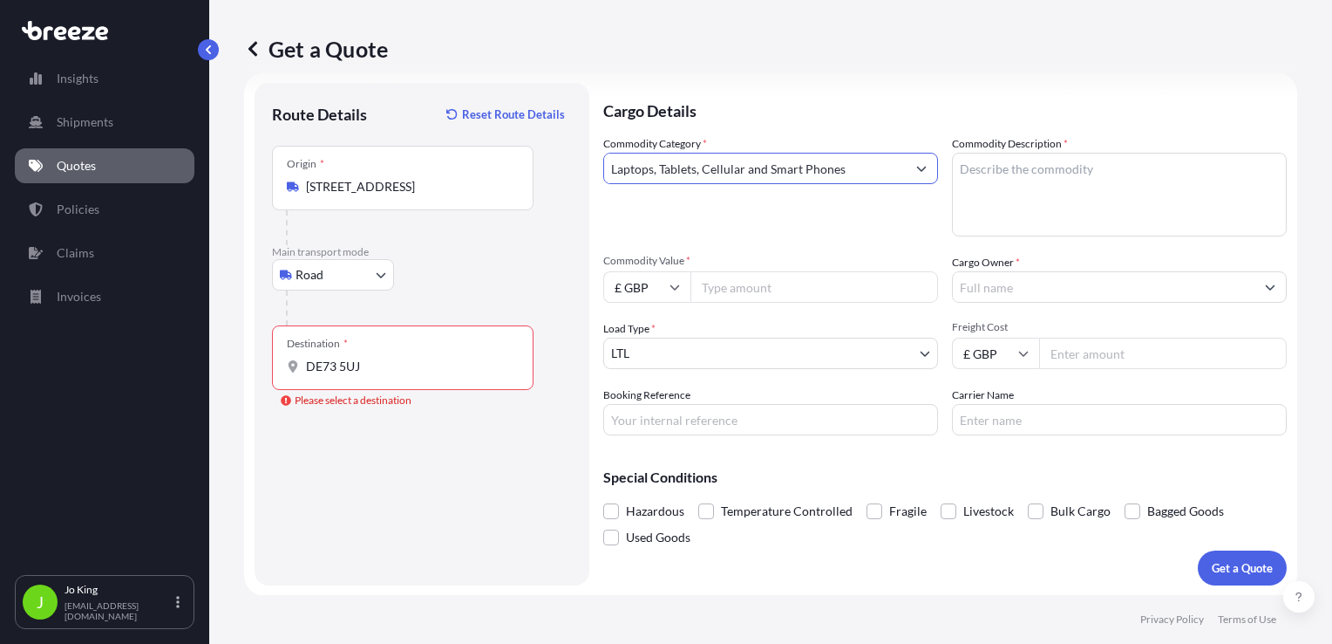
type input "Laptops, Tablets, Cellular and Smart Phones"
click at [978, 166] on textarea "Commodity Description *" at bounding box center [1119, 195] width 335 height 84
type textarea "2 MOBILES AND CHARGES"
click at [777, 288] on input "Commodity Value *" at bounding box center [815, 286] width 248 height 31
type input "900"
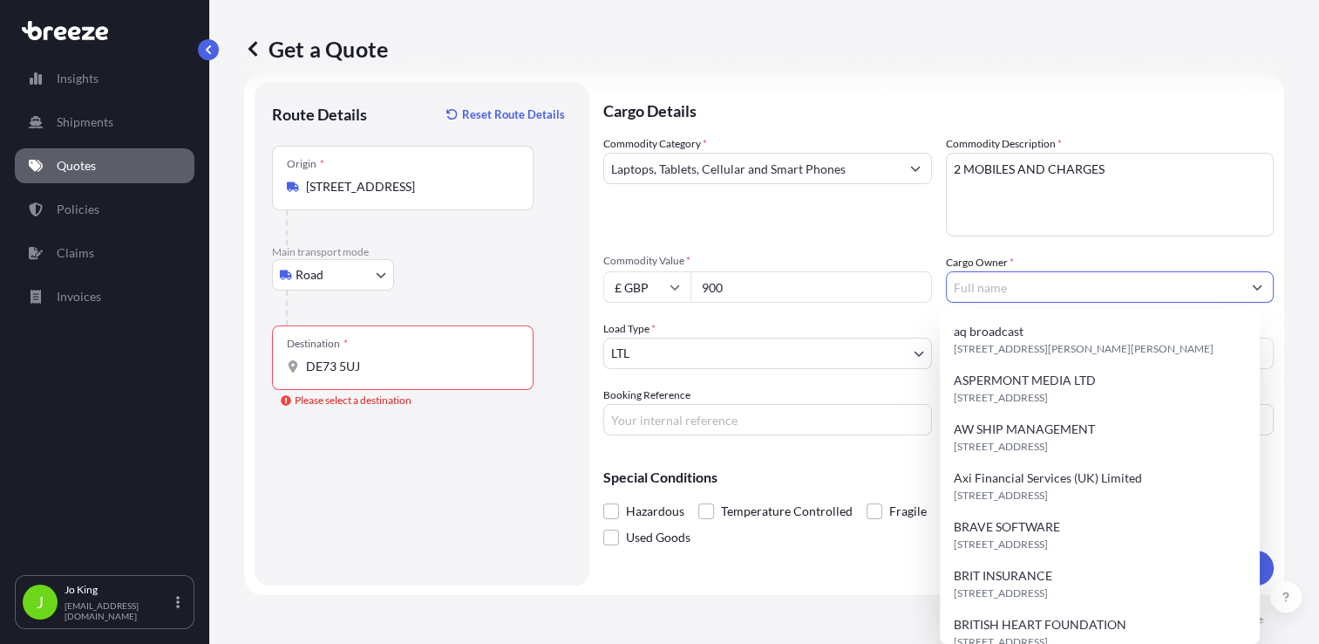
click at [991, 290] on input "Cargo Owner *" at bounding box center [1095, 286] width 296 height 31
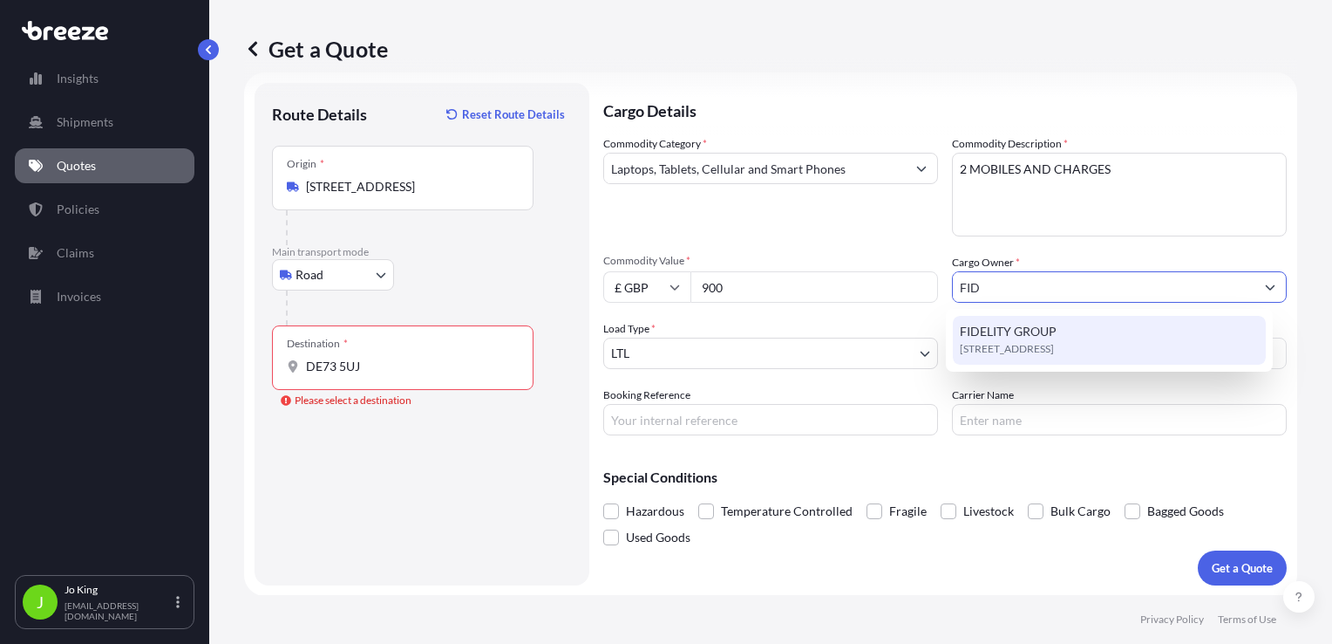
click at [1047, 337] on span "FIDELITY GROUP" at bounding box center [1008, 331] width 97 height 17
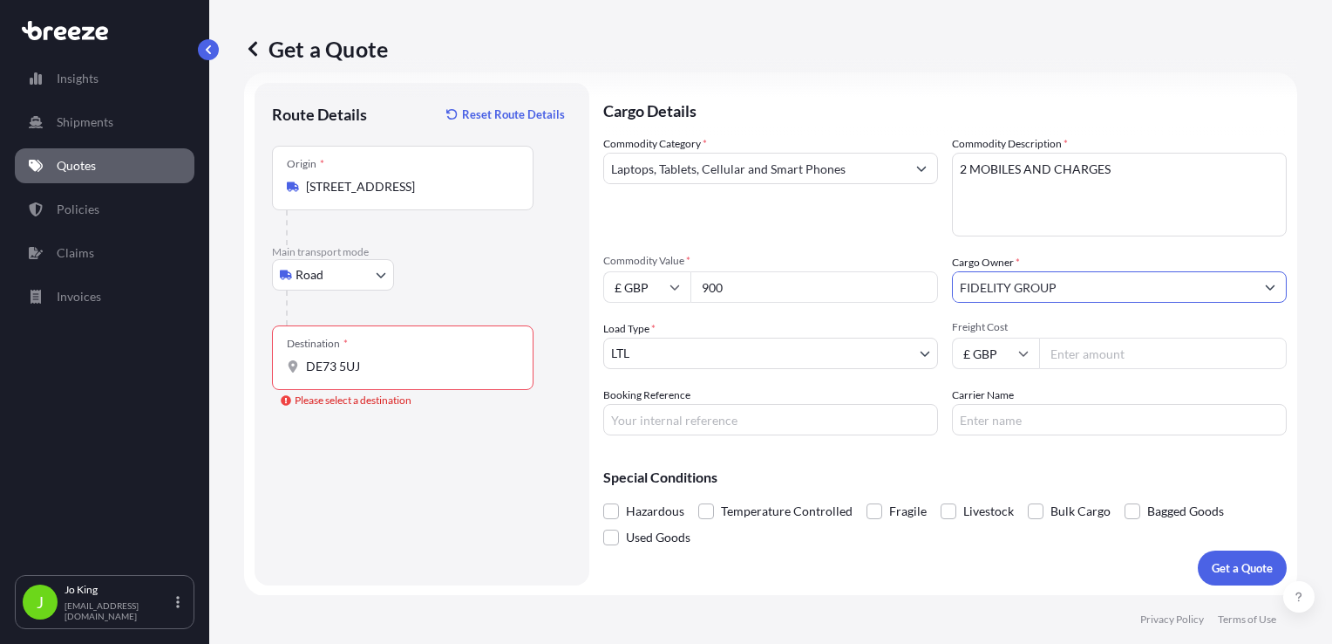
type input "FIDELITY GROUP"
click at [342, 368] on input "DE73 5UJ" at bounding box center [409, 366] width 206 height 17
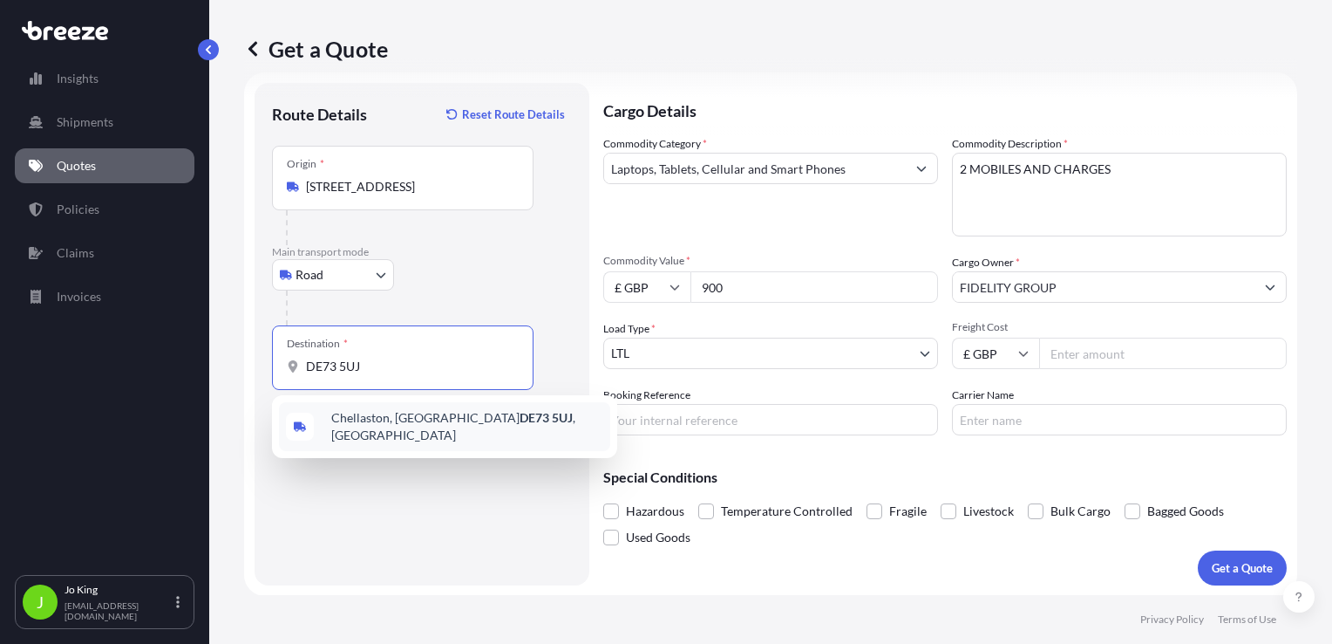
click at [378, 421] on span "[STREET_ADDRESS]" at bounding box center [467, 426] width 272 height 35
type input "[STREET_ADDRESS]"
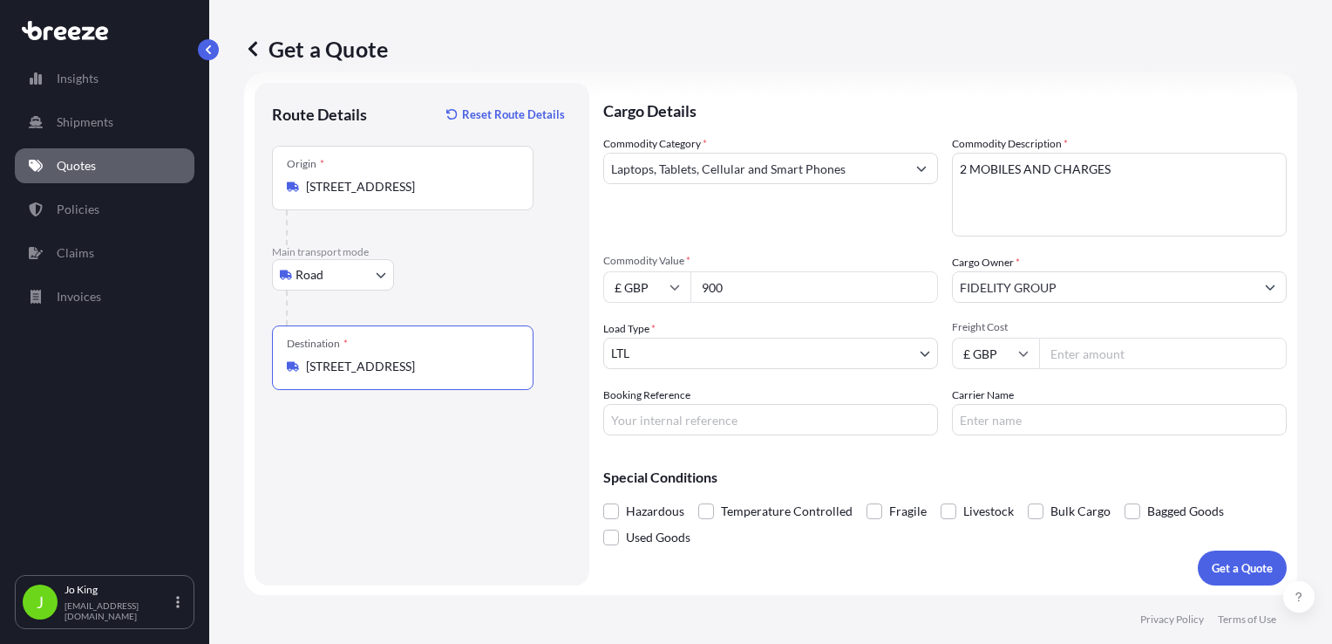
click at [705, 420] on input "Booking Reference" at bounding box center [770, 419] width 335 height 31
type input "2217269"
click at [1092, 358] on input "Freight Cost" at bounding box center [1163, 352] width 248 height 31
type input "15.43"
click at [1231, 563] on p "Get a Quote" at bounding box center [1242, 567] width 61 height 17
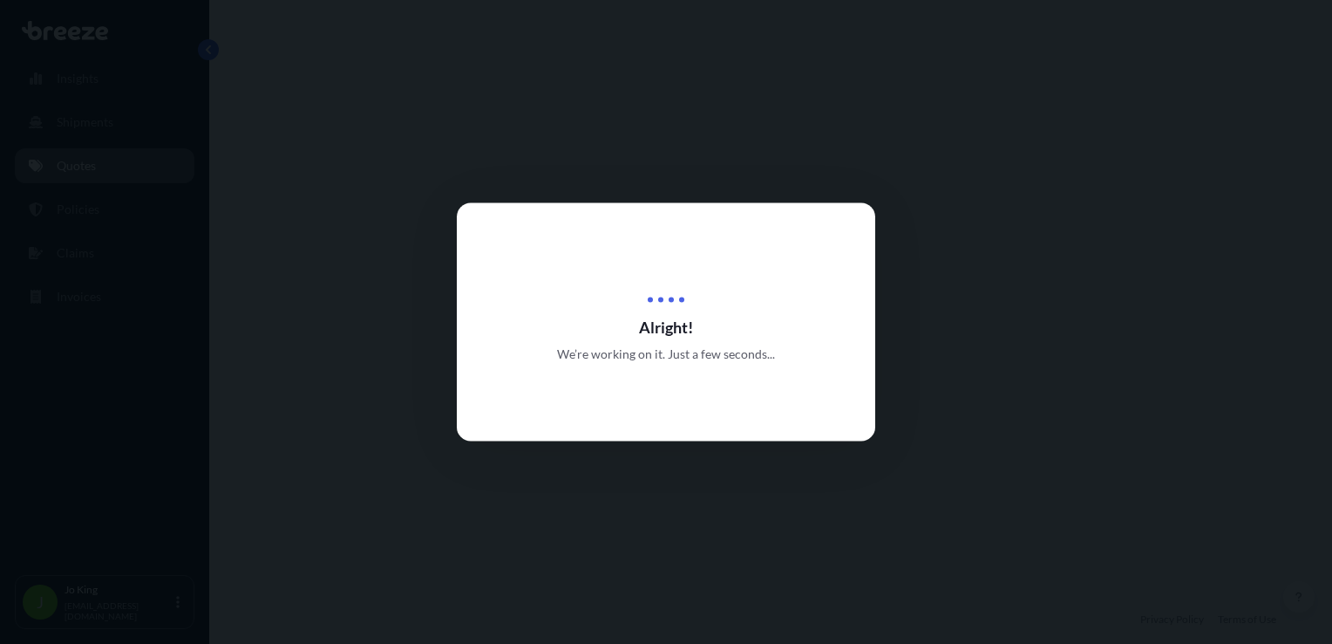
select select "Road"
select select "1"
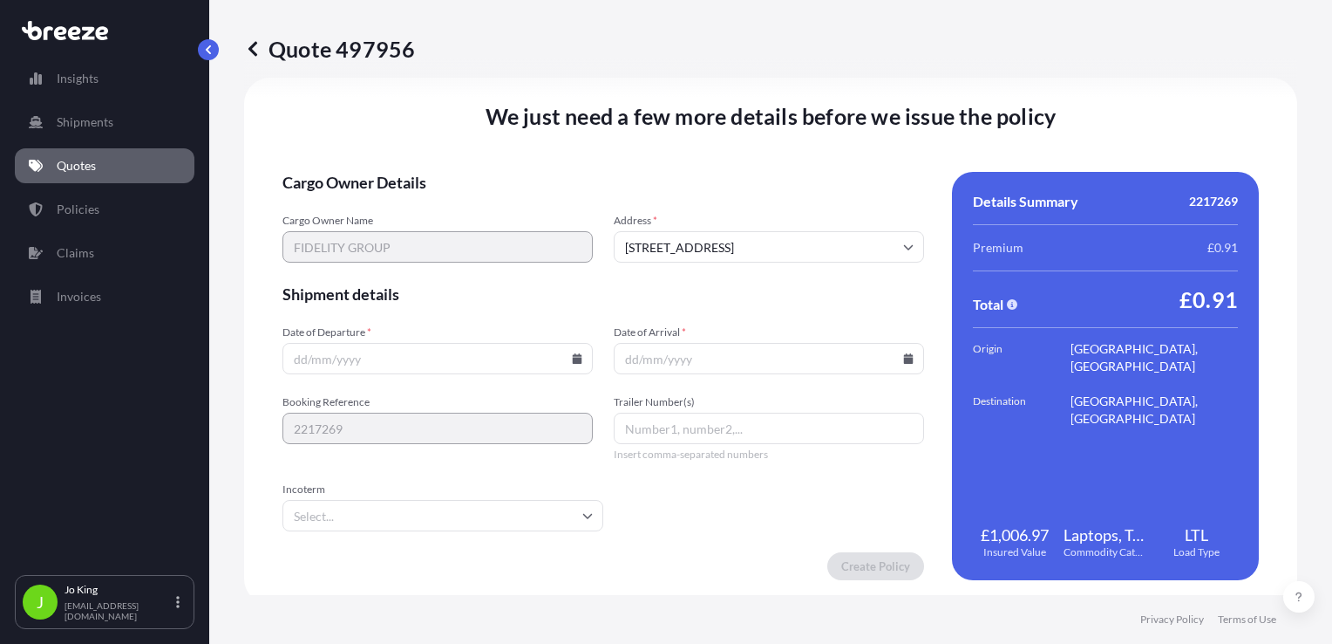
scroll to position [2174, 0]
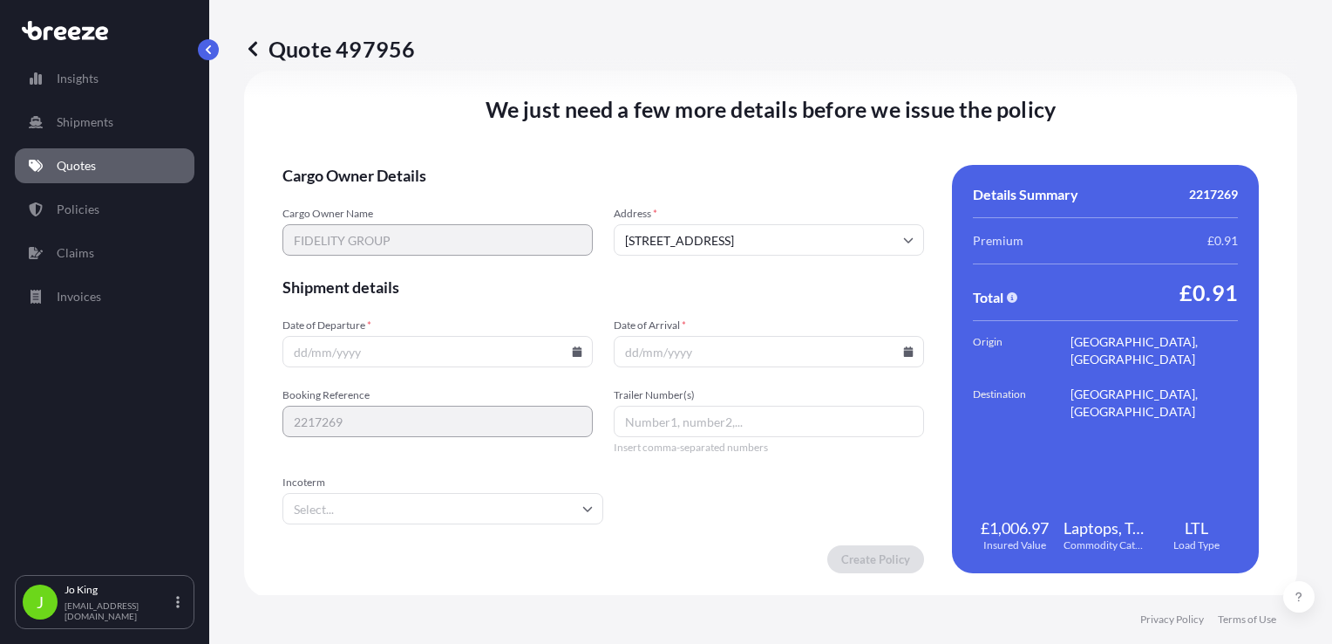
click at [571, 359] on input "Date of Departure *" at bounding box center [438, 351] width 310 height 31
click at [573, 352] on icon at bounding box center [578, 351] width 10 height 10
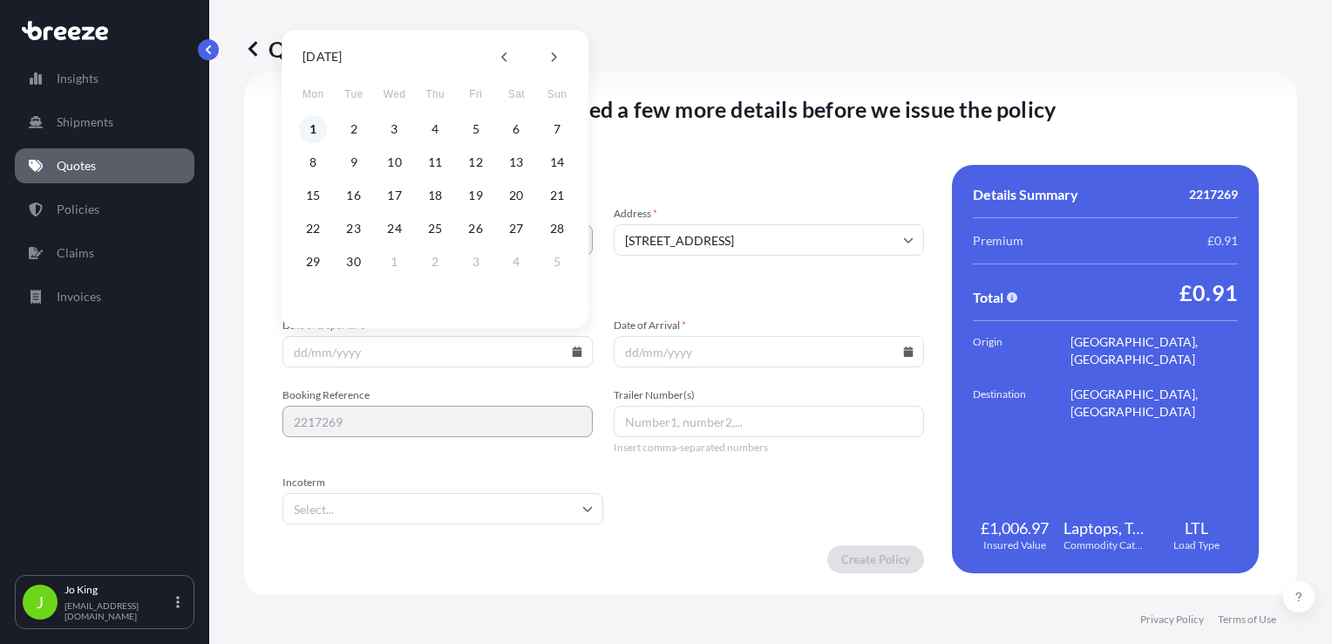
click at [318, 133] on button "1" at bounding box center [313, 129] width 28 height 28
type input "[DATE]"
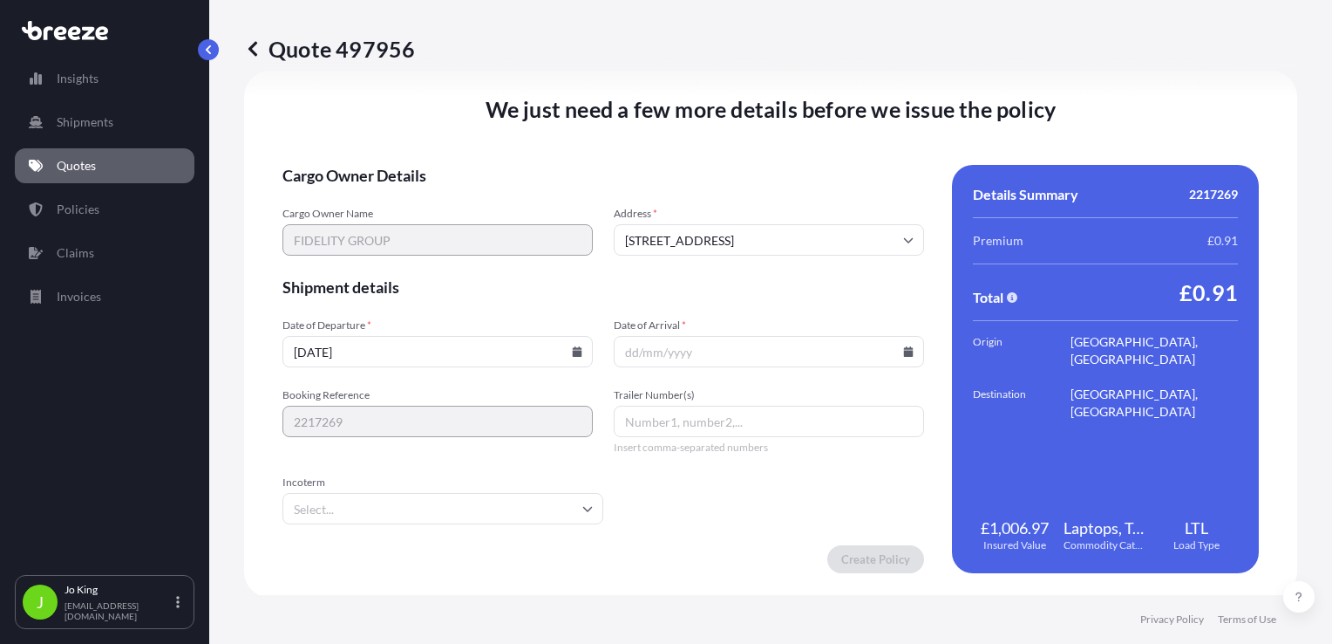
click at [904, 354] on icon at bounding box center [909, 351] width 10 height 10
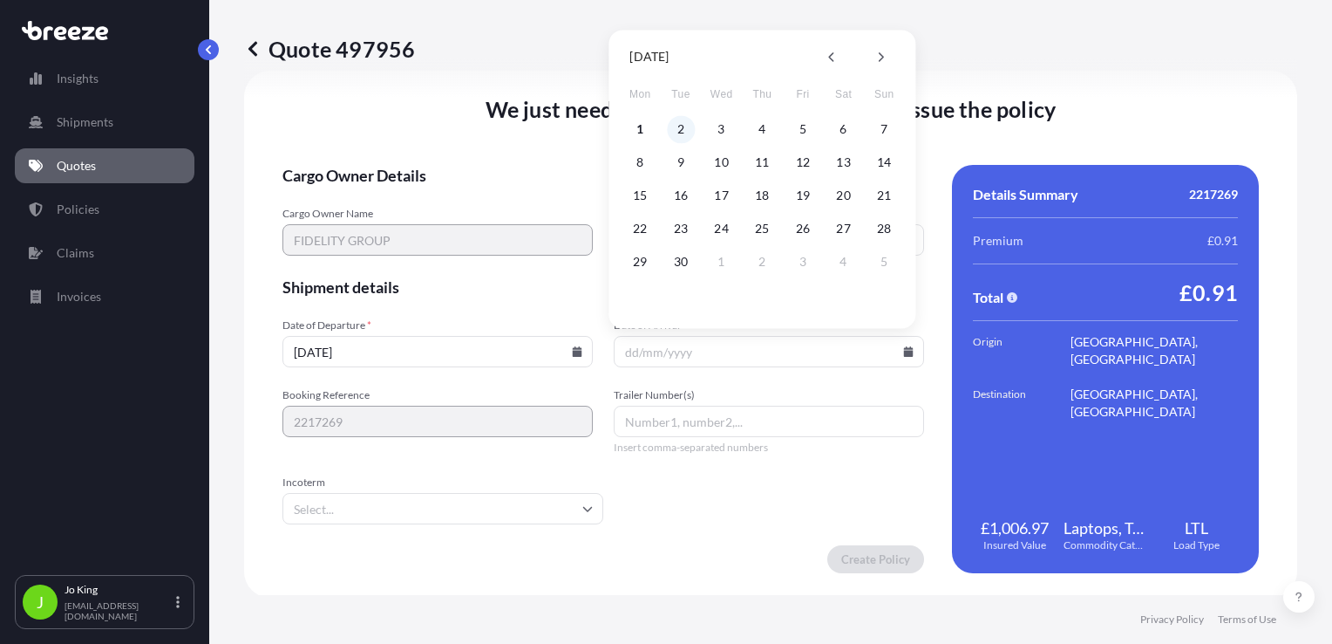
click at [684, 131] on button "2" at bounding box center [681, 129] width 28 height 28
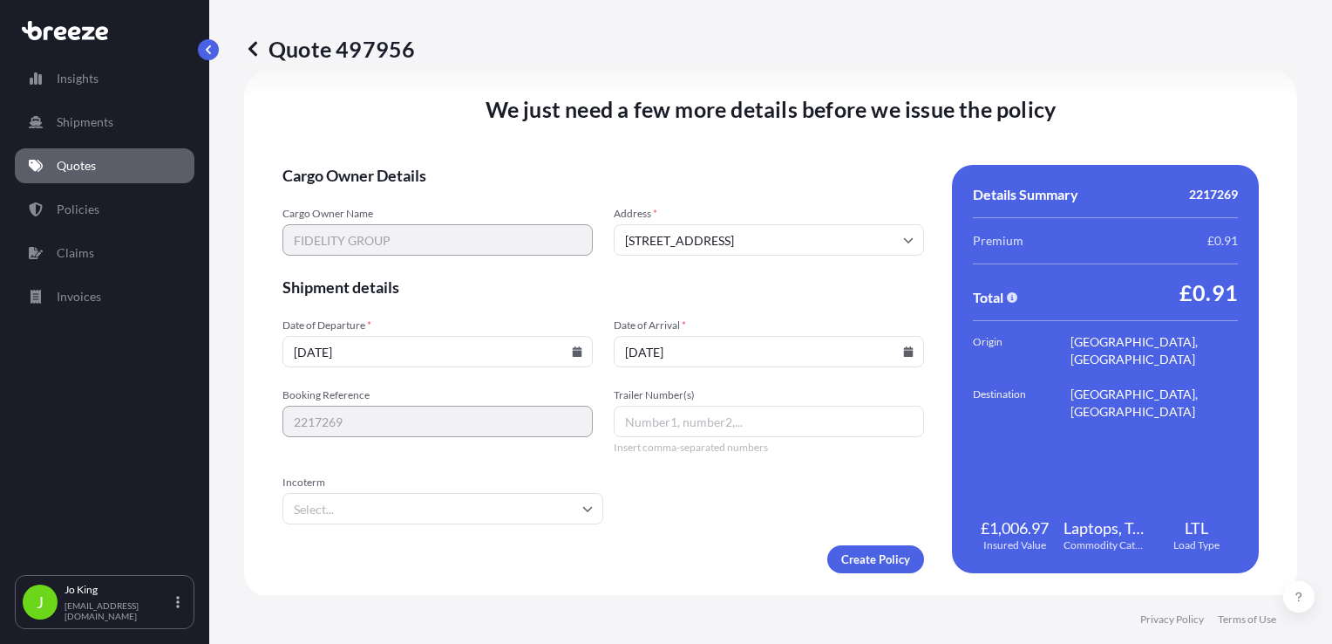
type input "[DATE]"
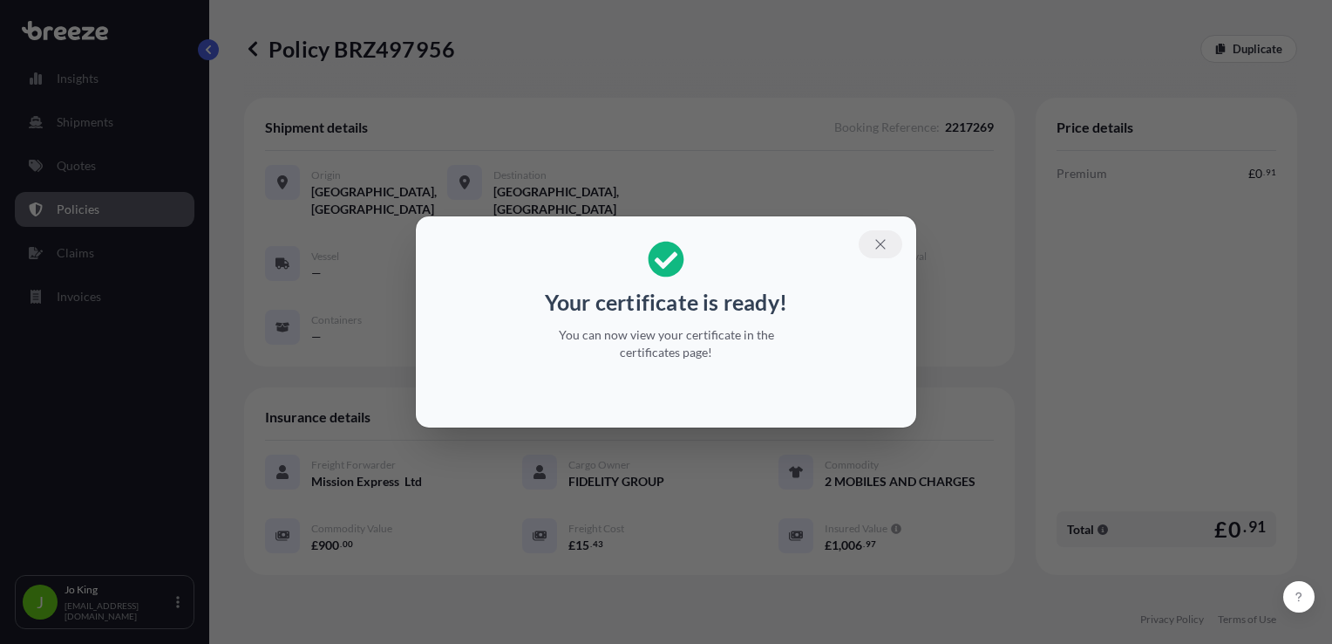
click at [877, 239] on icon "button" at bounding box center [881, 244] width 16 height 16
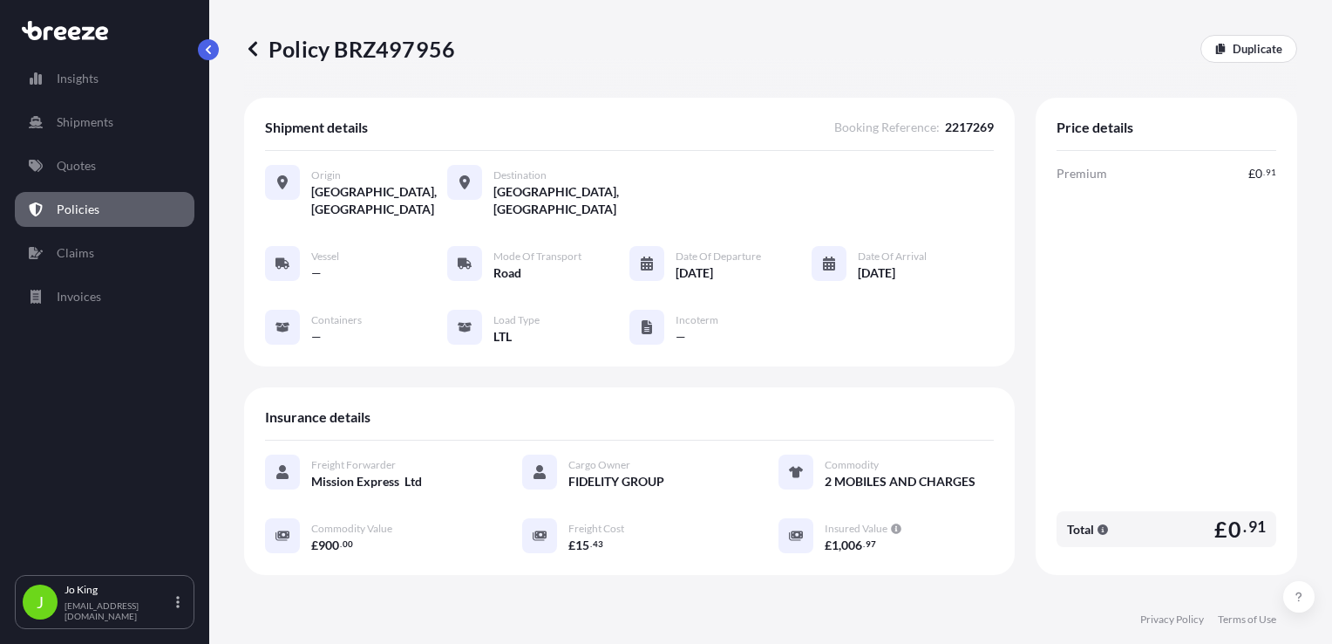
click at [377, 51] on p "Policy BRZ497956" at bounding box center [349, 49] width 211 height 28
copy p "BRZ497956"
click at [108, 177] on link "Quotes" at bounding box center [105, 165] width 180 height 35
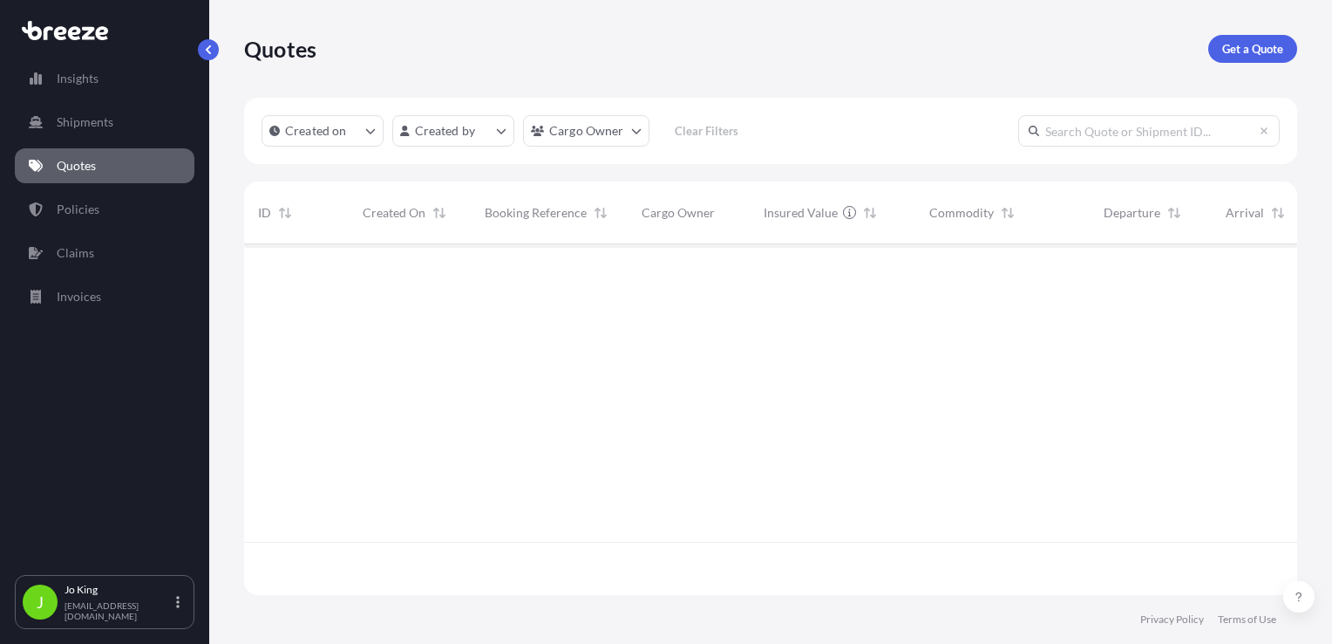
scroll to position [347, 1039]
